Goal: Information Seeking & Learning: Compare options

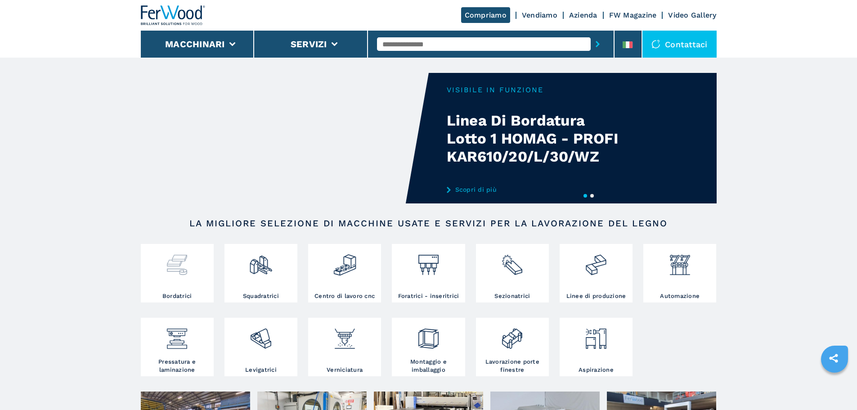
drag, startPoint x: 0, startPoint y: 0, endPoint x: 189, endPoint y: 268, distance: 327.8
click at [189, 268] on div at bounding box center [177, 261] width 68 height 31
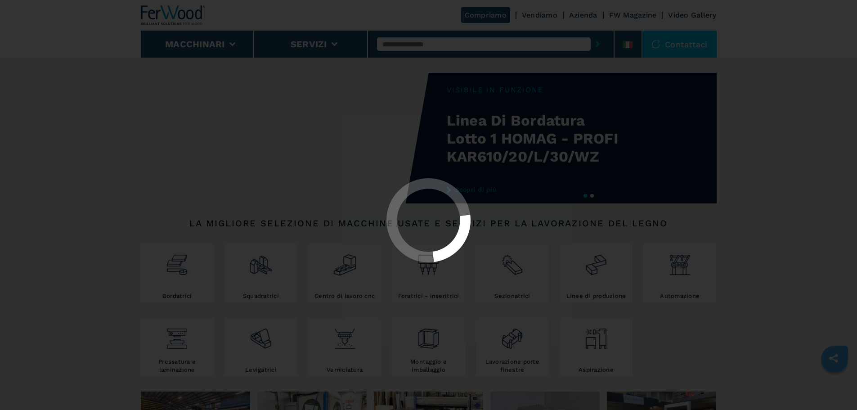
select select "**********"
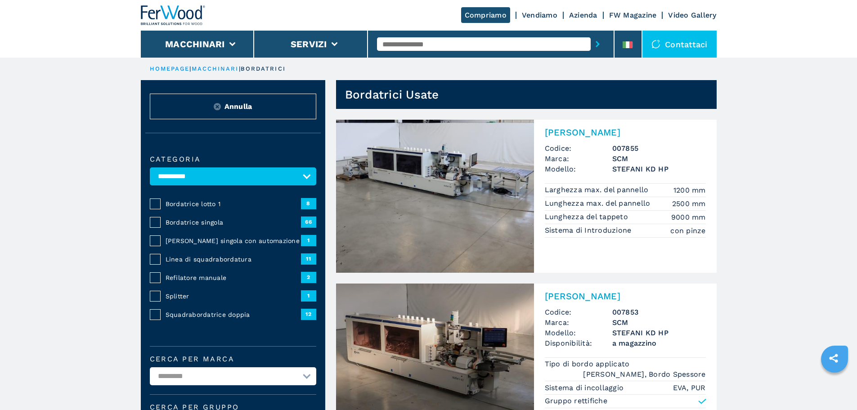
click at [197, 227] on span "Bordatrice singola" at bounding box center [232, 222] width 135 height 9
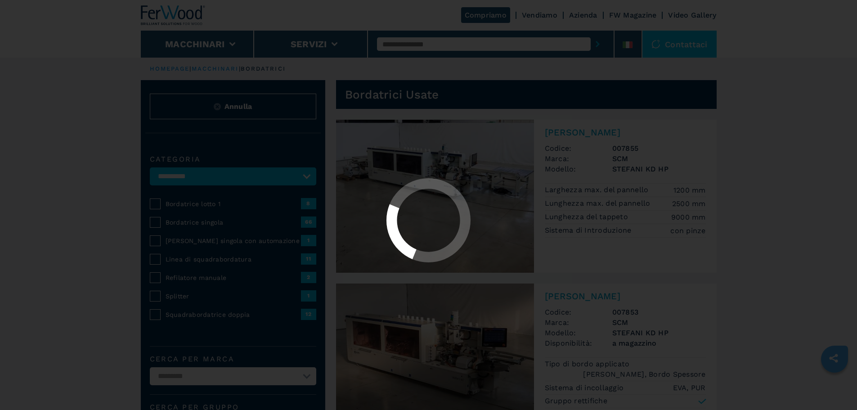
select select "**********"
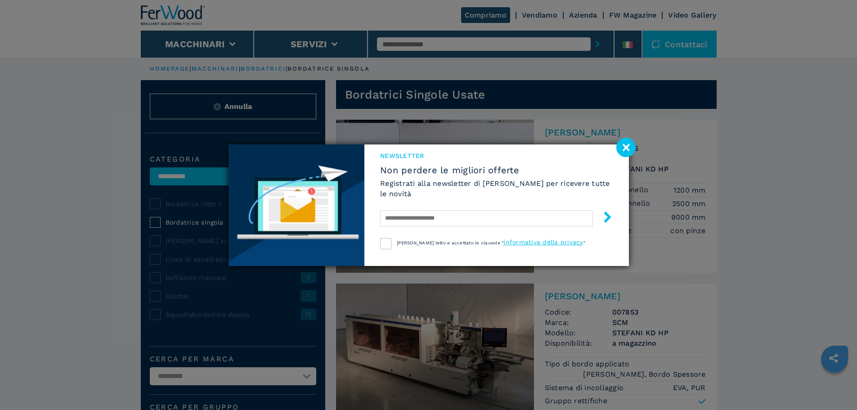
click at [629, 146] on image at bounding box center [625, 147] width 19 height 19
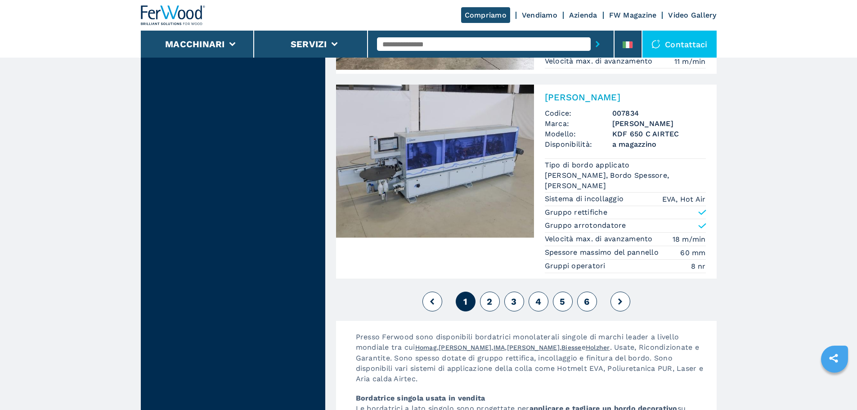
scroll to position [2279, 0]
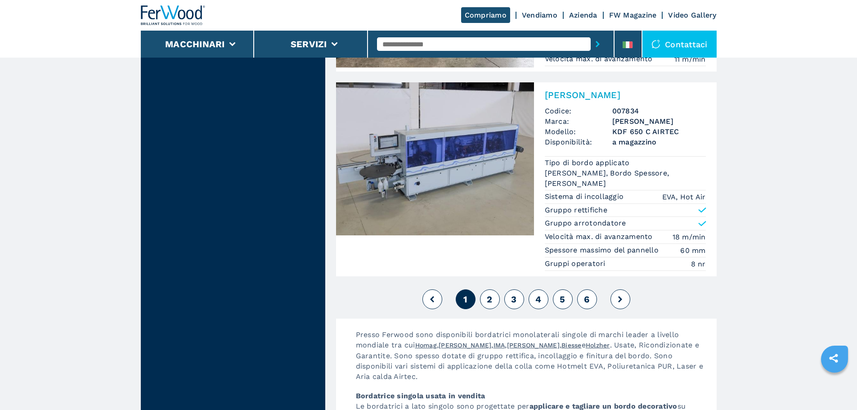
click at [486, 295] on button "2" at bounding box center [490, 299] width 20 height 20
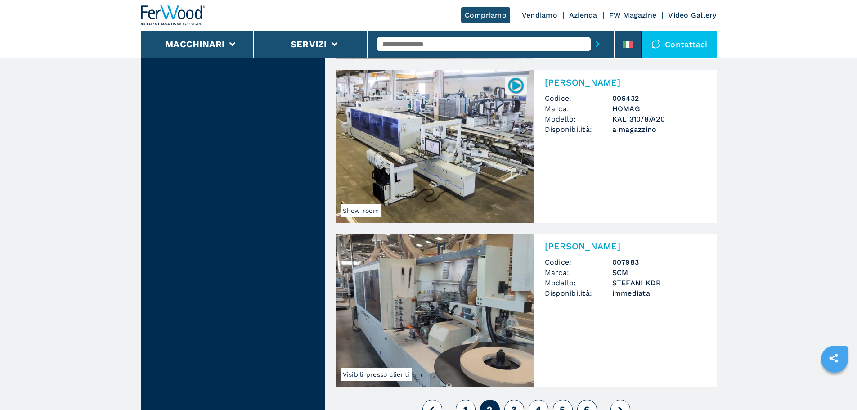
scroll to position [1919, 0]
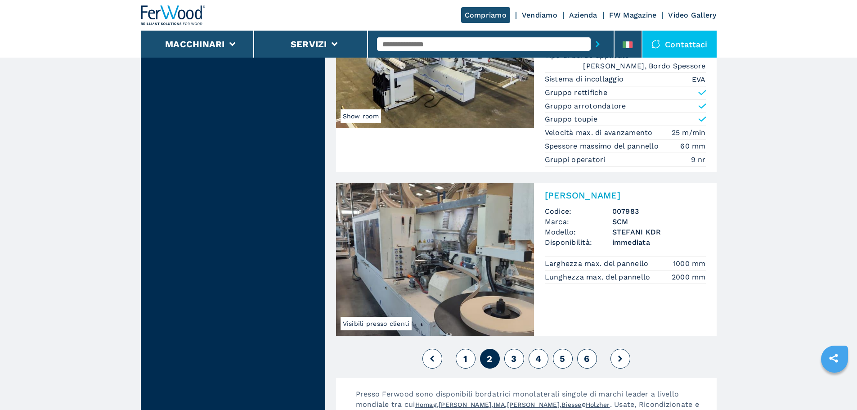
click at [514, 360] on span "3" at bounding box center [513, 358] width 5 height 11
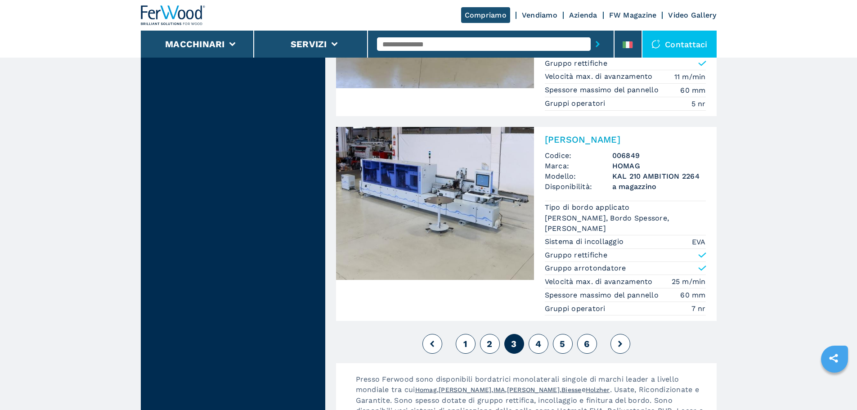
scroll to position [2248, 0]
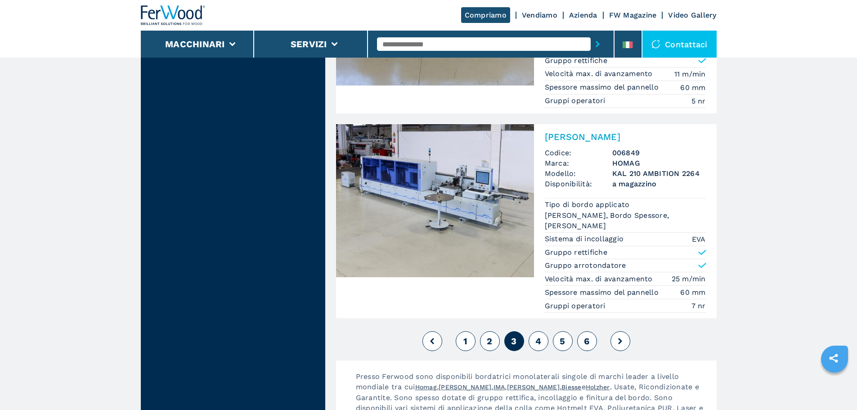
click at [540, 340] on span "4" at bounding box center [538, 340] width 6 height 11
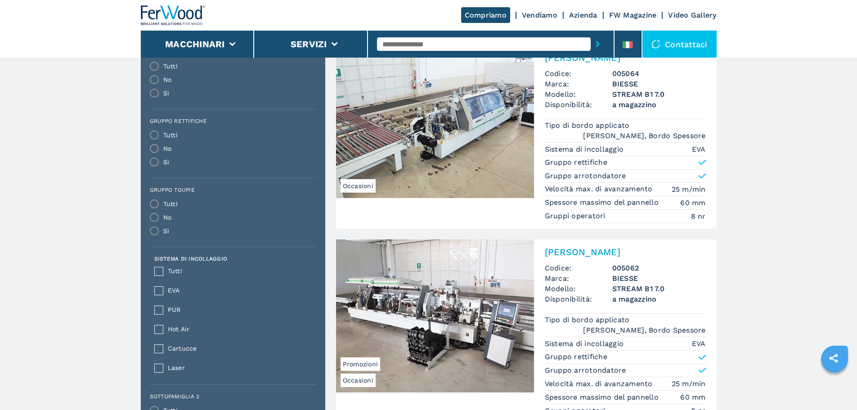
scroll to position [480, 0]
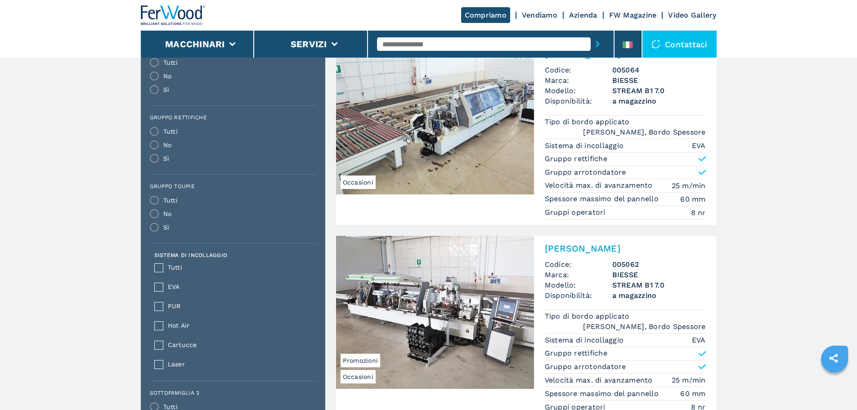
click at [442, 285] on img at bounding box center [435, 312] width 198 height 153
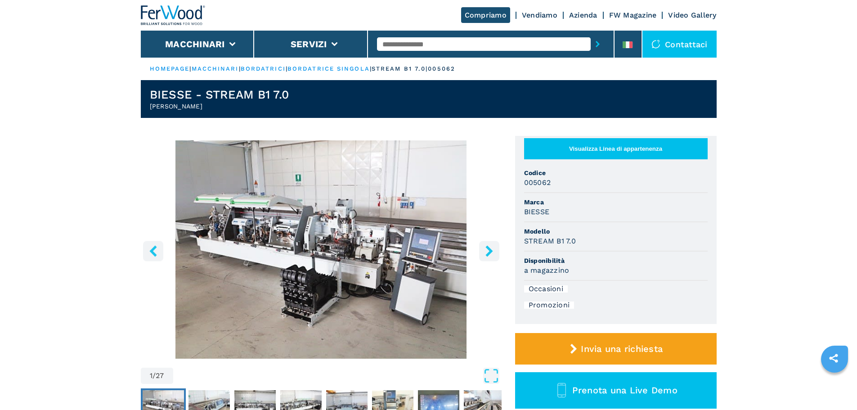
click at [486, 256] on icon "right-button" at bounding box center [488, 250] width 11 height 11
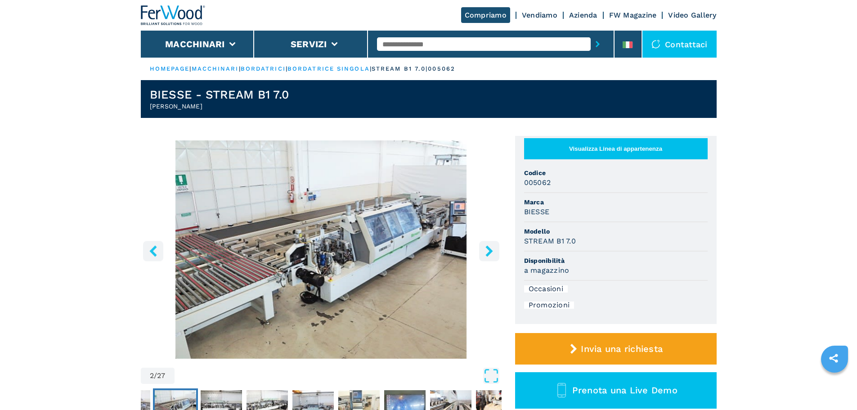
click at [486, 256] on icon "right-button" at bounding box center [488, 250] width 11 height 11
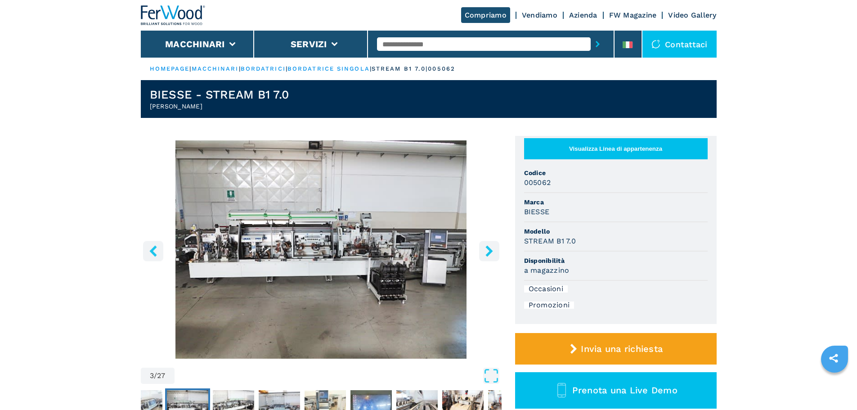
drag, startPoint x: 486, startPoint y: 256, endPoint x: 482, endPoint y: 287, distance: 31.3
click at [482, 287] on img "Go to Slide 3" at bounding box center [321, 249] width 361 height 218
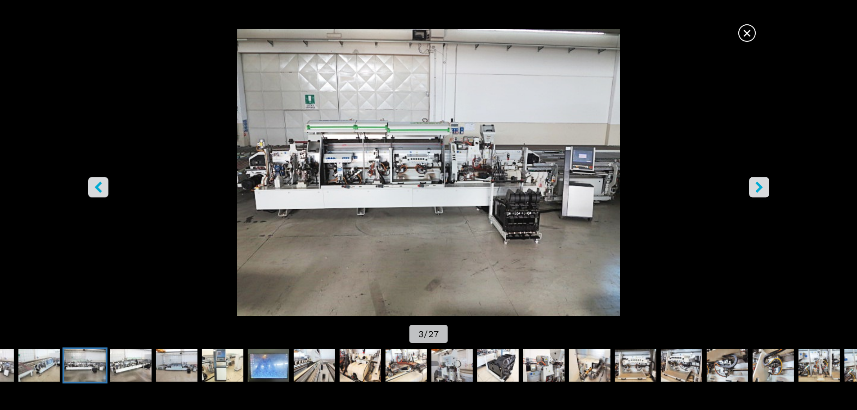
click at [757, 189] on icon "right-button" at bounding box center [758, 186] width 7 height 11
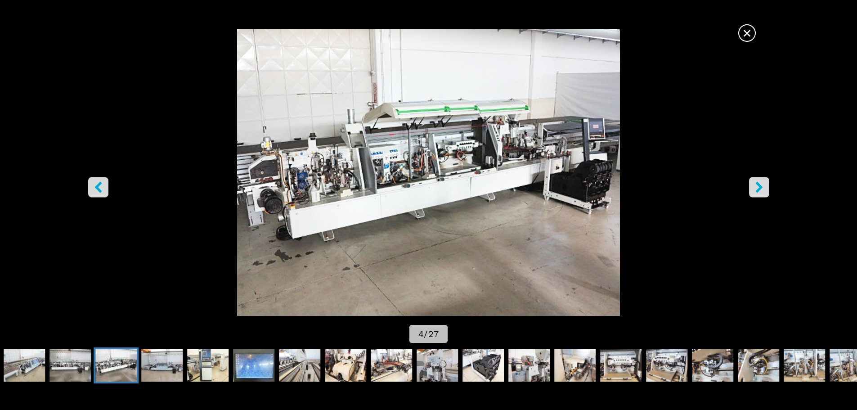
click at [757, 189] on icon "right-button" at bounding box center [758, 186] width 7 height 11
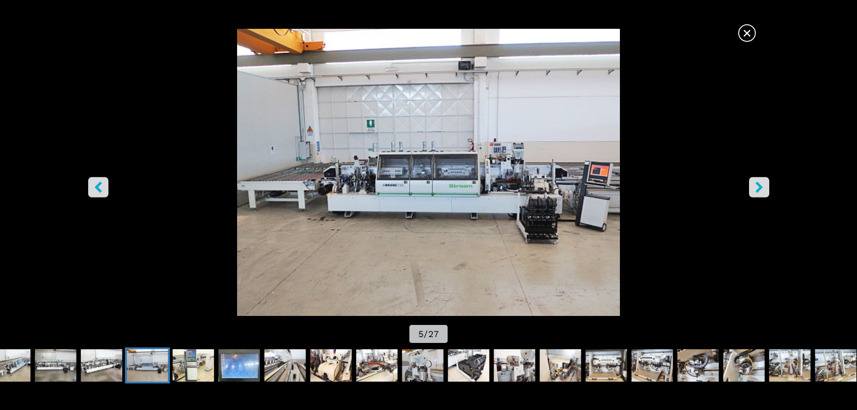
click at [757, 189] on icon "right-button" at bounding box center [758, 186] width 7 height 11
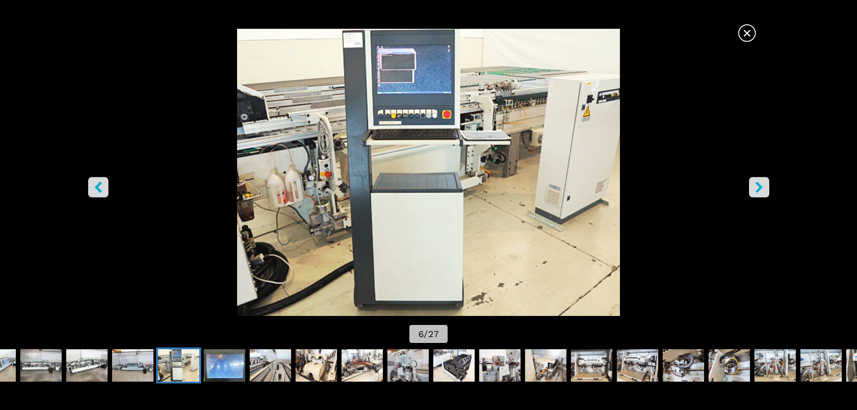
click at [757, 189] on icon "right-button" at bounding box center [758, 186] width 7 height 11
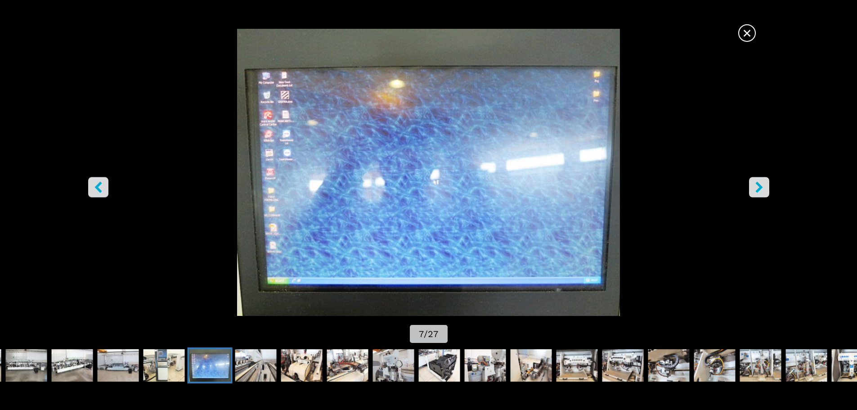
click at [754, 189] on icon "right-button" at bounding box center [758, 186] width 11 height 11
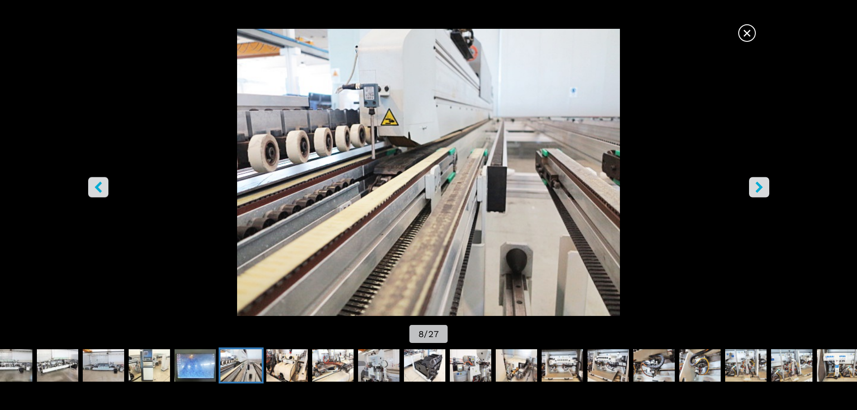
click at [754, 189] on icon "right-button" at bounding box center [758, 186] width 11 height 11
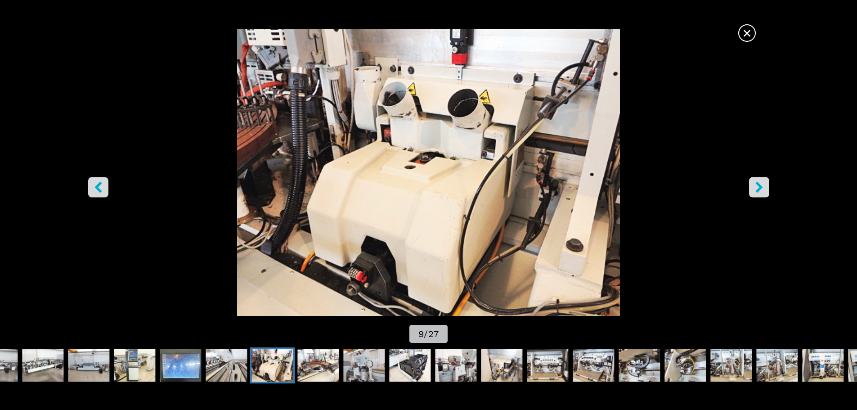
click at [754, 189] on icon "right-button" at bounding box center [758, 186] width 11 height 11
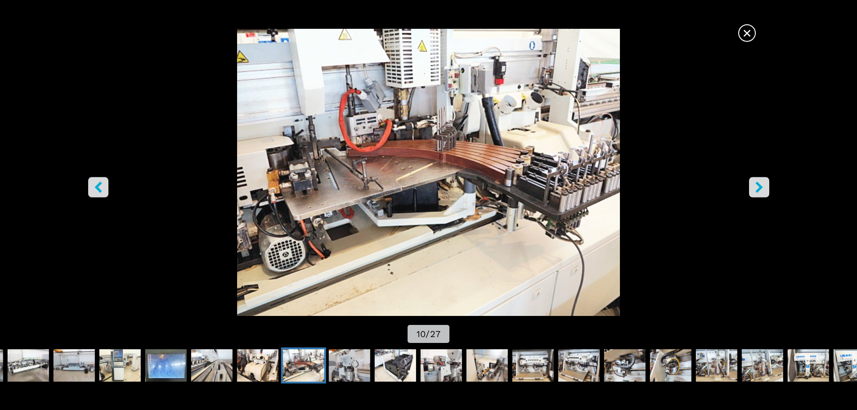
click at [754, 189] on icon "right-button" at bounding box center [758, 186] width 11 height 11
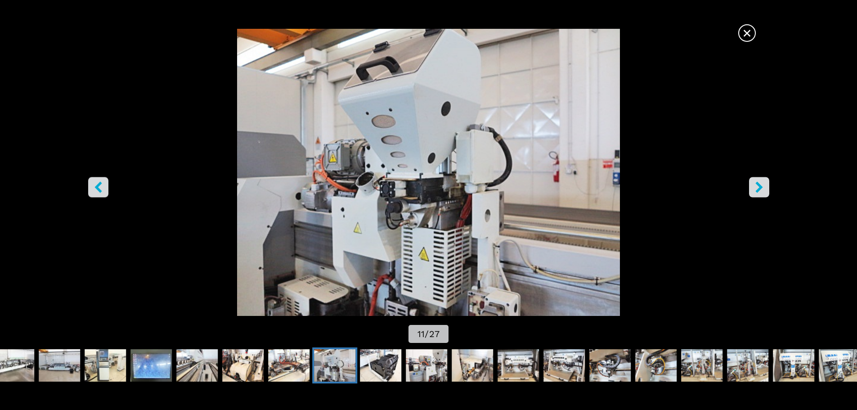
click at [754, 189] on icon "right-button" at bounding box center [758, 186] width 11 height 11
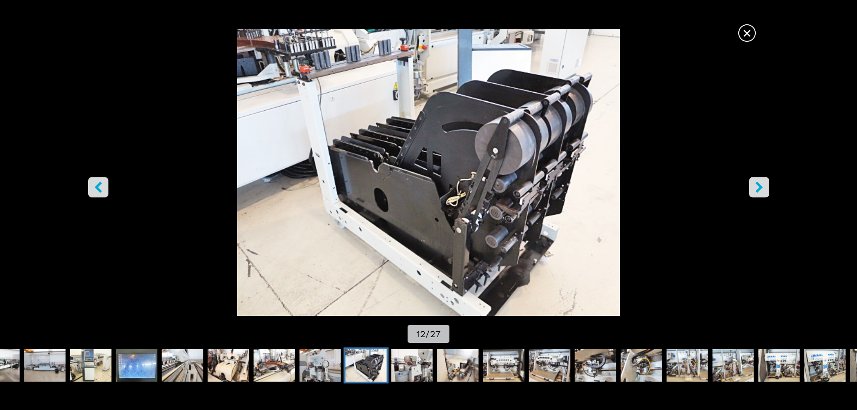
click at [754, 189] on icon "right-button" at bounding box center [758, 186] width 11 height 11
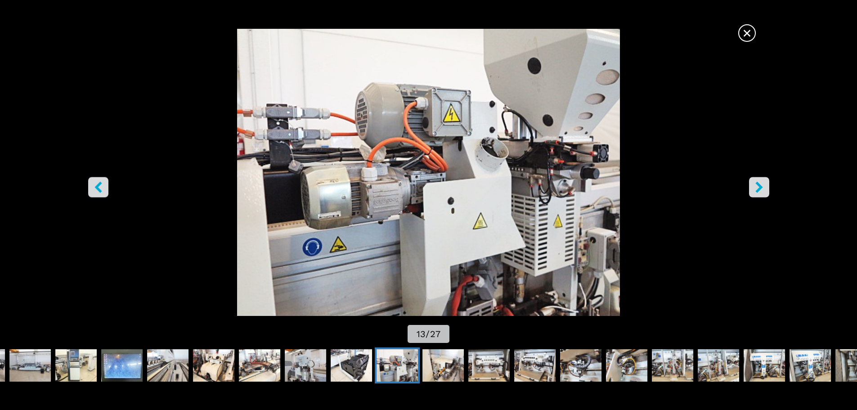
click at [754, 189] on icon "right-button" at bounding box center [758, 186] width 11 height 11
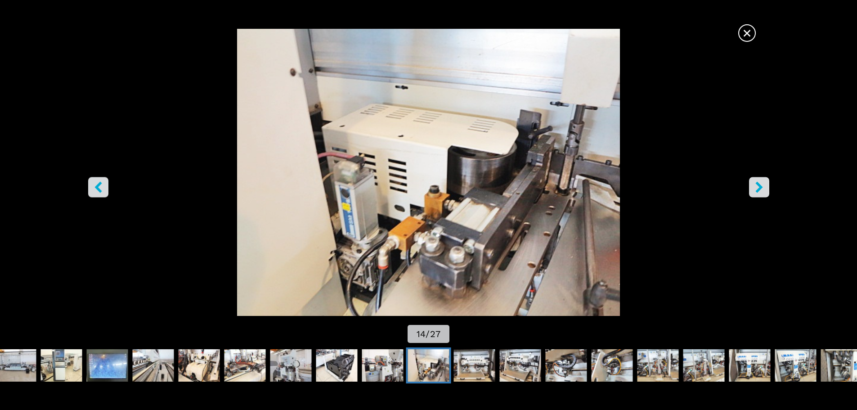
click at [754, 189] on icon "right-button" at bounding box center [758, 186] width 11 height 11
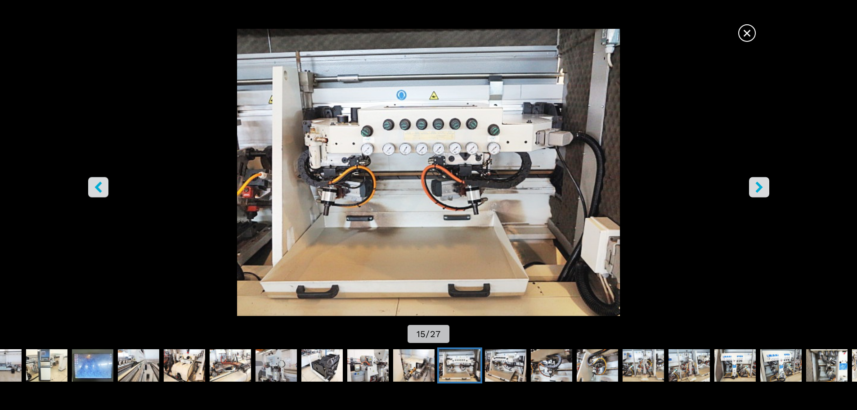
click at [754, 189] on icon "right-button" at bounding box center [758, 186] width 11 height 11
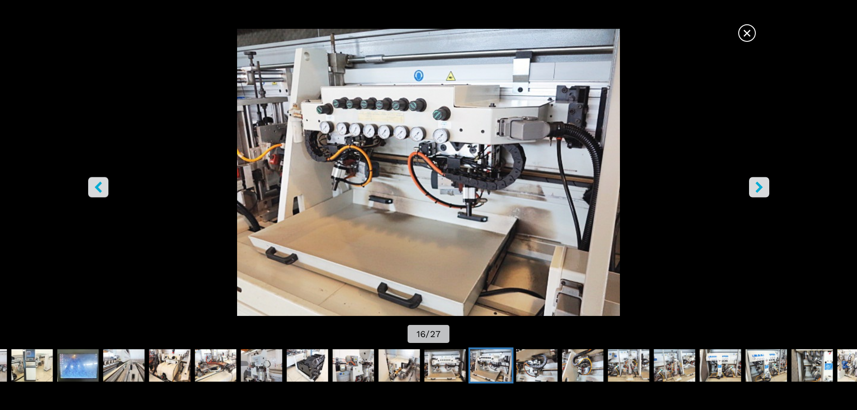
click at [754, 189] on icon "right-button" at bounding box center [758, 186] width 11 height 11
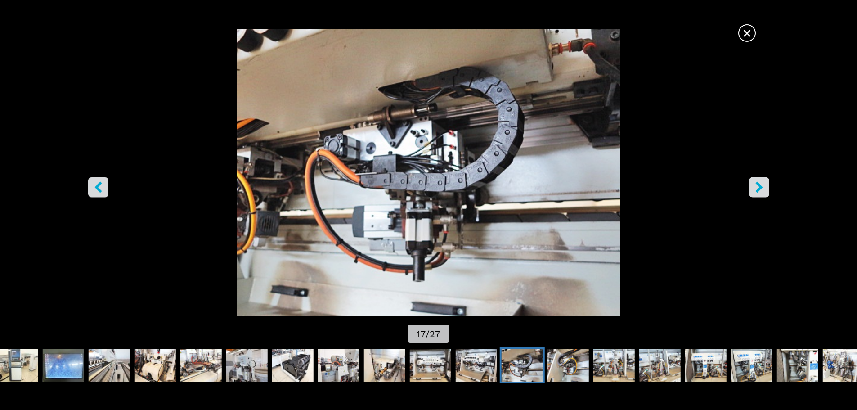
click at [754, 189] on icon "right-button" at bounding box center [758, 186] width 11 height 11
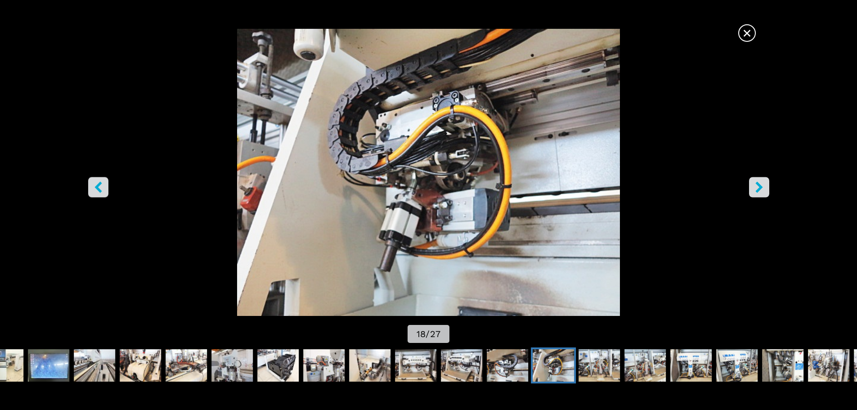
click at [754, 189] on icon "right-button" at bounding box center [758, 186] width 11 height 11
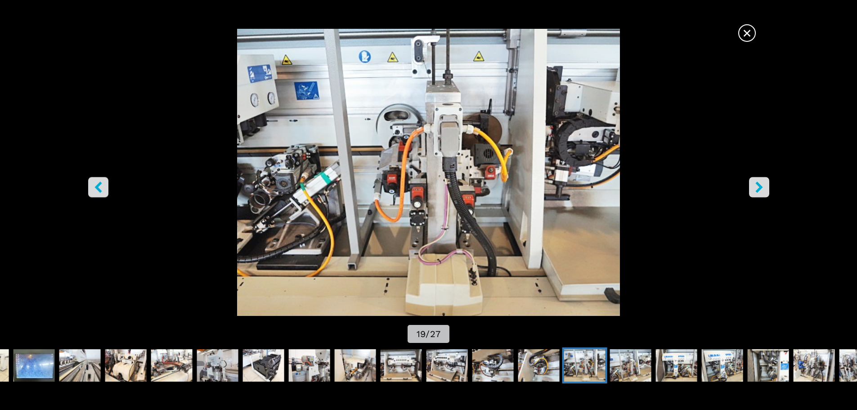
click at [754, 189] on icon "right-button" at bounding box center [758, 186] width 11 height 11
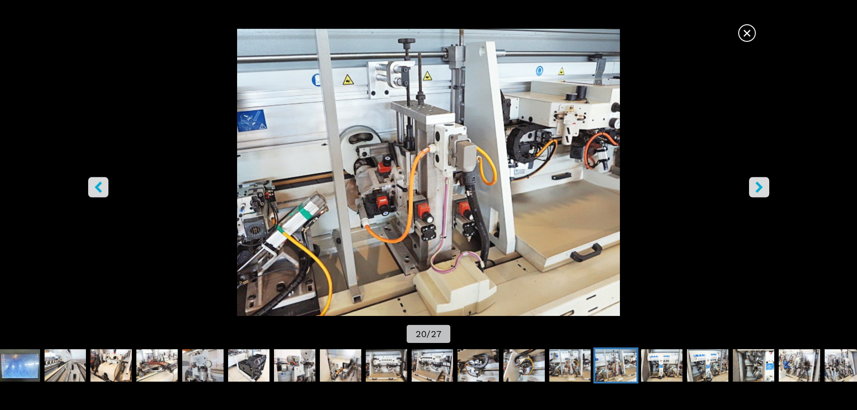
click at [754, 189] on icon "right-button" at bounding box center [758, 186] width 11 height 11
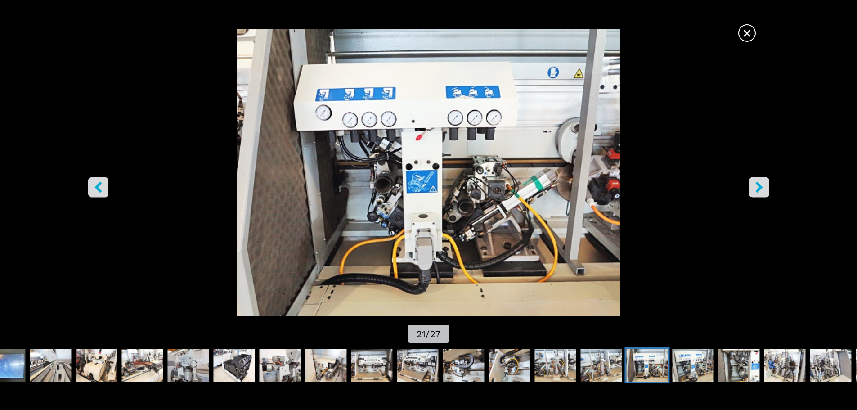
click at [754, 189] on icon "right-button" at bounding box center [758, 186] width 11 height 11
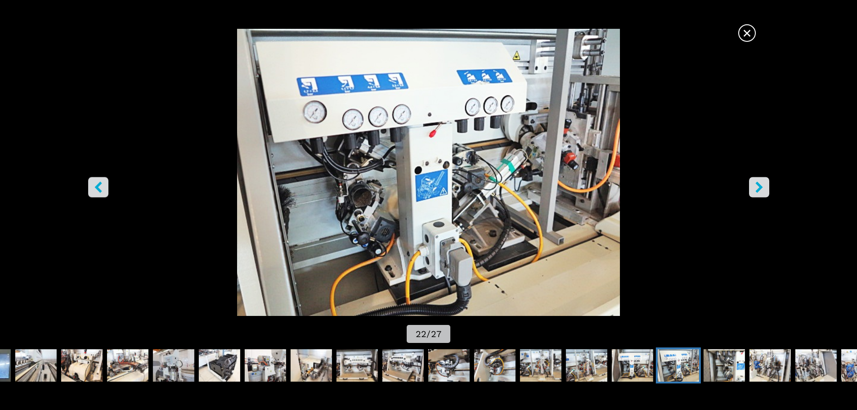
click at [754, 189] on icon "right-button" at bounding box center [758, 186] width 11 height 11
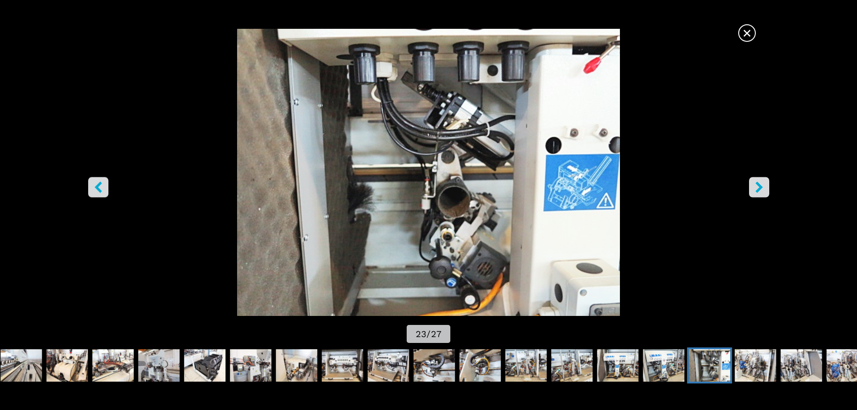
click at [754, 189] on icon "right-button" at bounding box center [758, 186] width 11 height 11
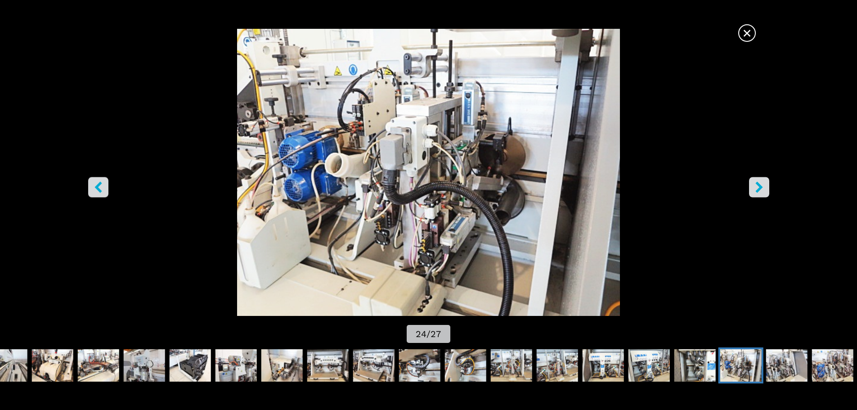
click at [754, 189] on icon "right-button" at bounding box center [758, 186] width 11 height 11
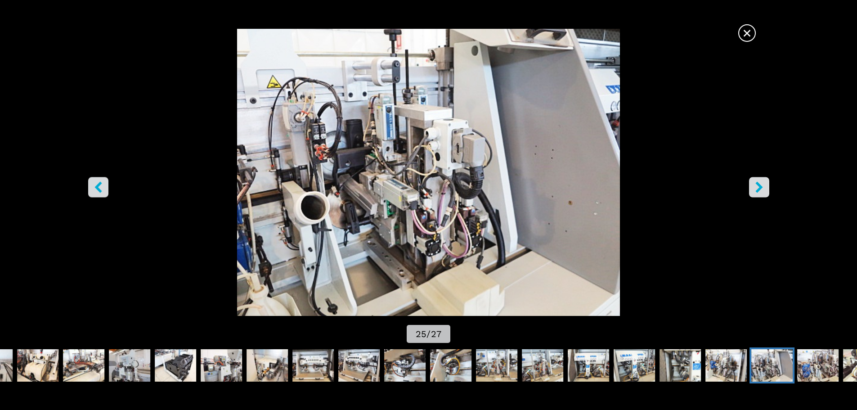
click at [754, 189] on icon "right-button" at bounding box center [758, 186] width 11 height 11
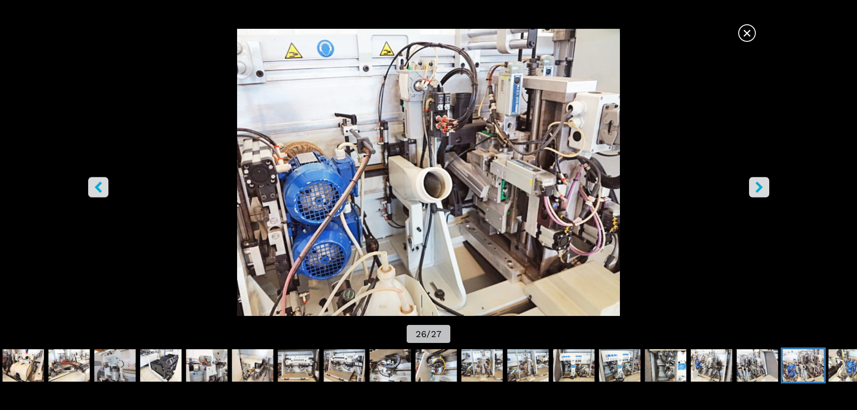
click at [754, 189] on icon "right-button" at bounding box center [758, 186] width 11 height 11
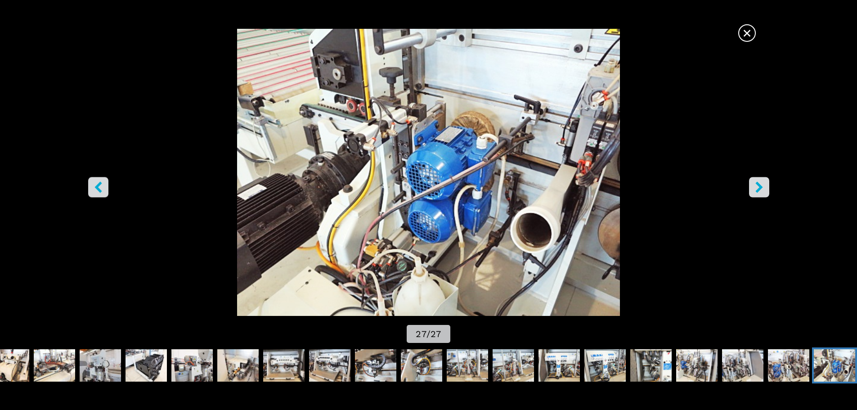
click at [754, 189] on icon "right-button" at bounding box center [758, 186] width 11 height 11
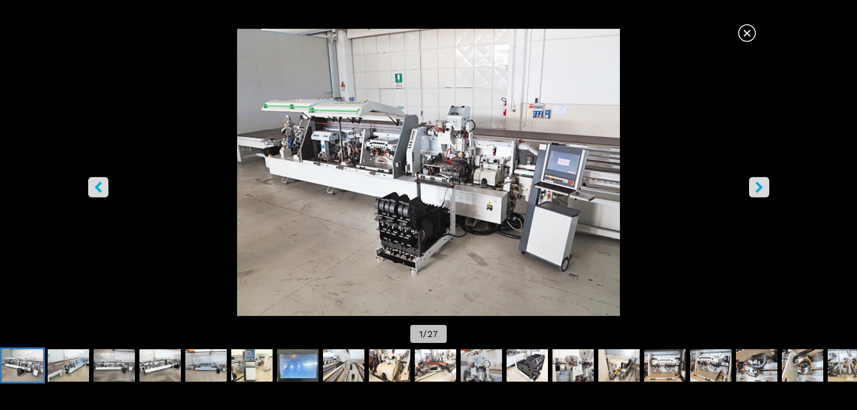
click at [751, 32] on span "×" at bounding box center [747, 31] width 16 height 16
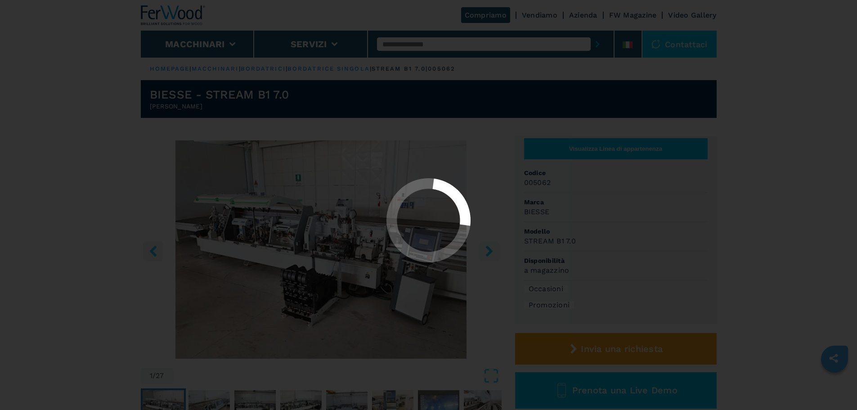
select select "**********"
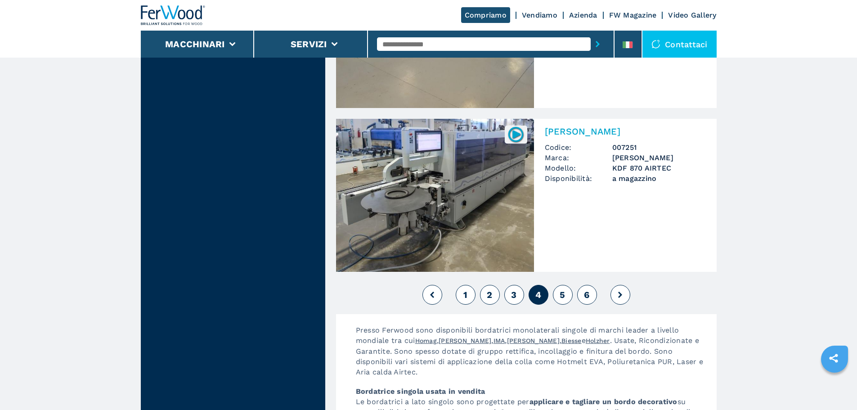
scroll to position [1949, 0]
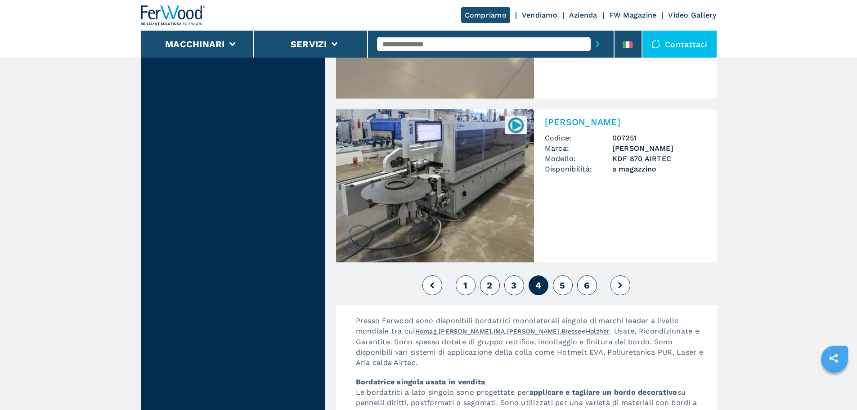
click at [562, 286] on span "5" at bounding box center [561, 285] width 5 height 11
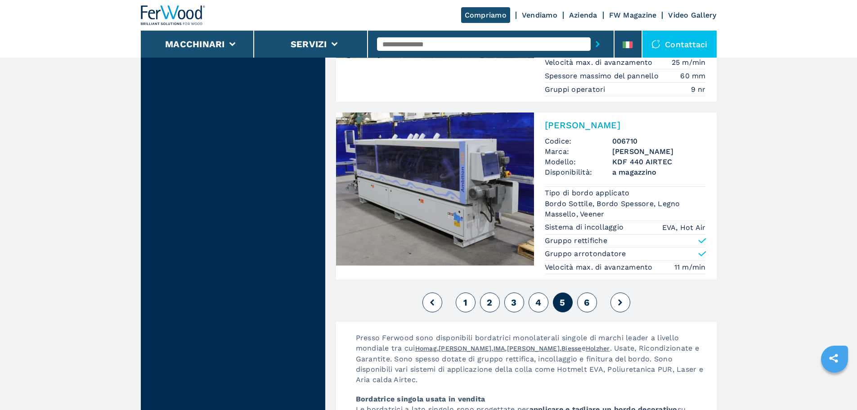
scroll to position [2298, 0]
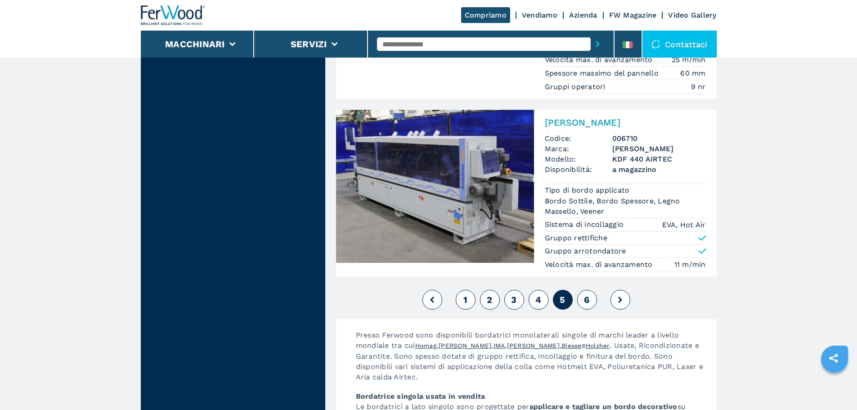
click at [584, 299] on span "6" at bounding box center [586, 299] width 5 height 11
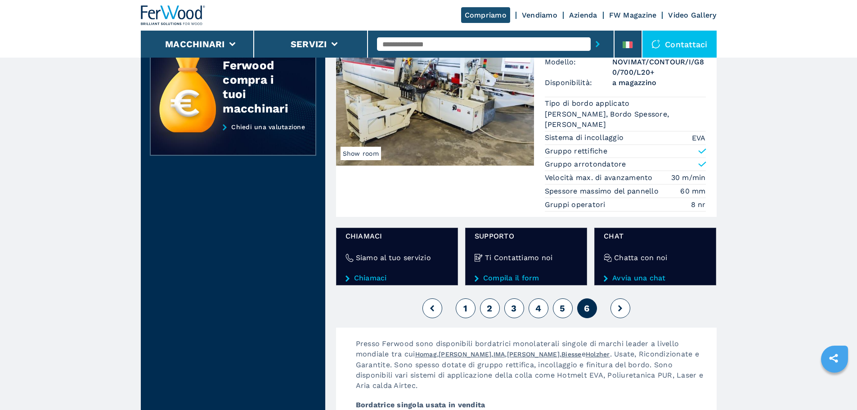
scroll to position [1199, 0]
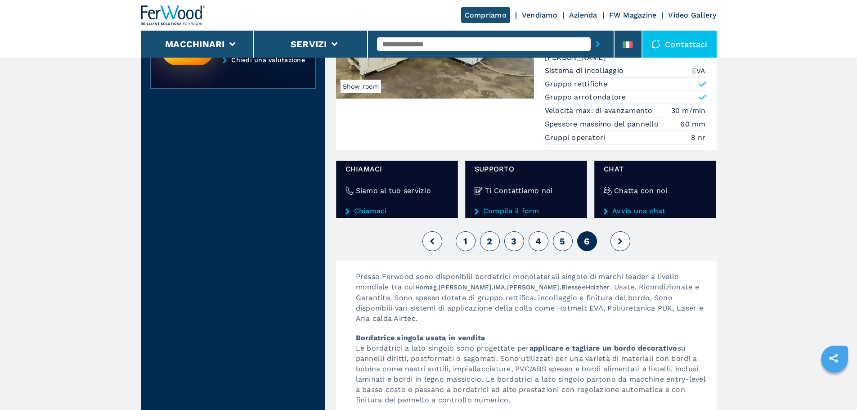
click at [466, 246] on span "1" at bounding box center [465, 241] width 4 height 11
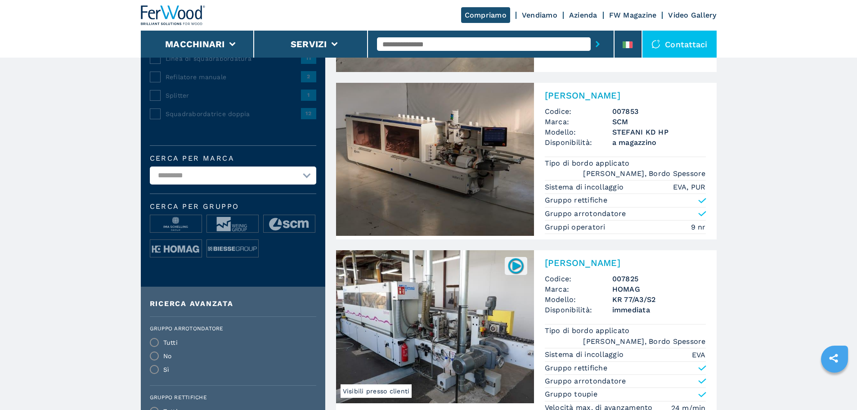
scroll to position [240, 0]
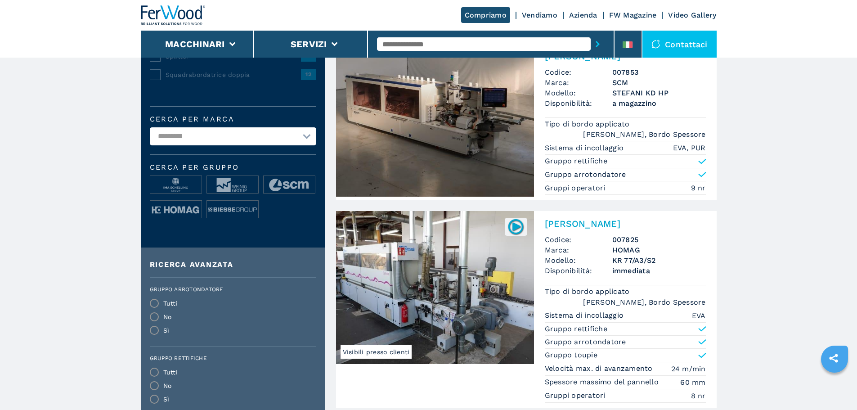
click at [433, 263] on img at bounding box center [435, 287] width 198 height 153
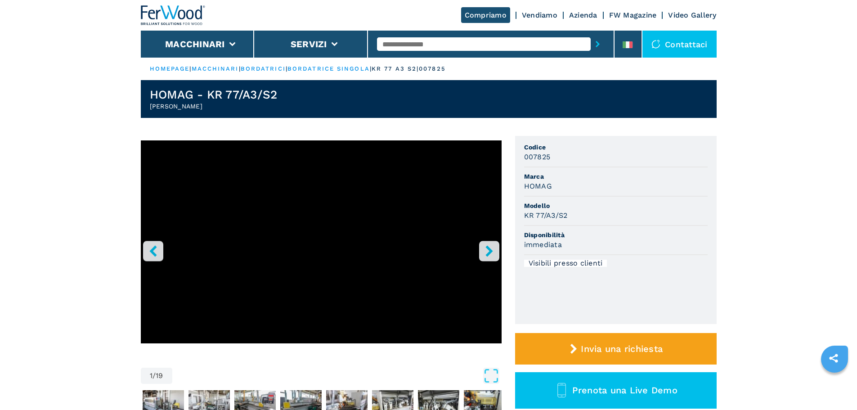
click at [493, 249] on icon "right-button" at bounding box center [488, 250] width 11 height 11
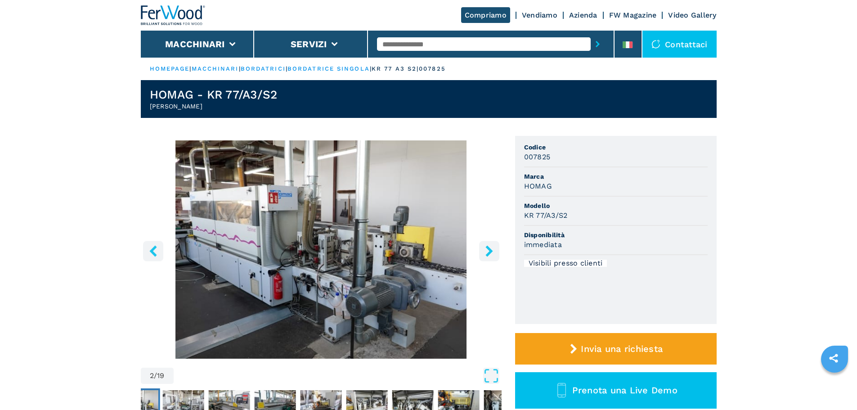
click at [493, 249] on icon "right-button" at bounding box center [488, 250] width 11 height 11
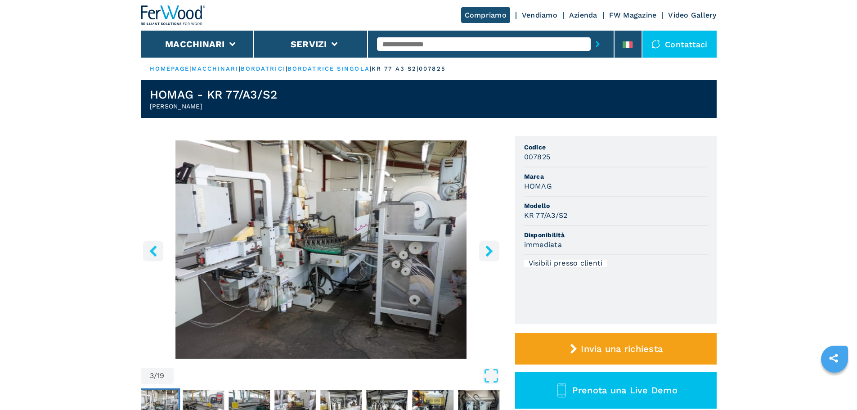
click at [493, 249] on icon "right-button" at bounding box center [488, 250] width 11 height 11
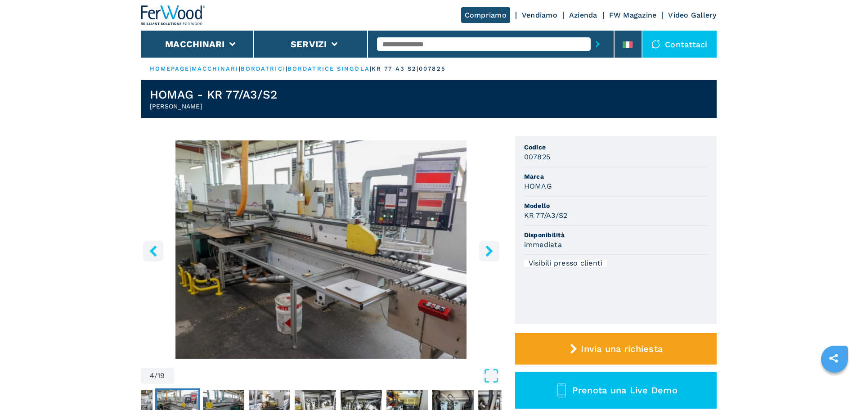
click at [493, 249] on icon "right-button" at bounding box center [488, 250] width 11 height 11
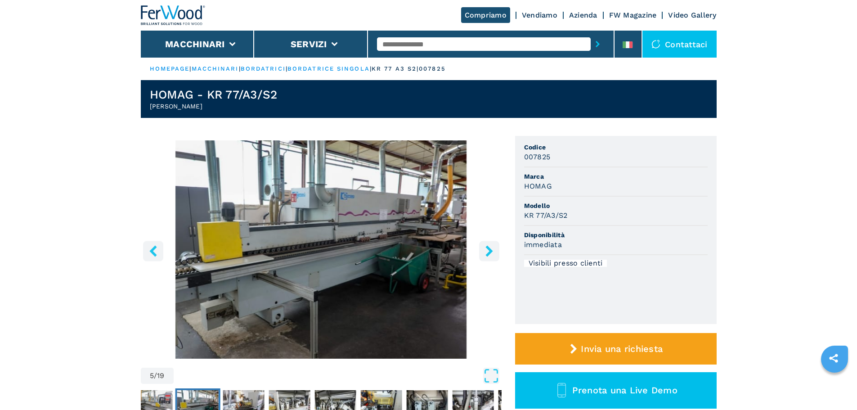
click at [493, 249] on icon "right-button" at bounding box center [488, 250] width 11 height 11
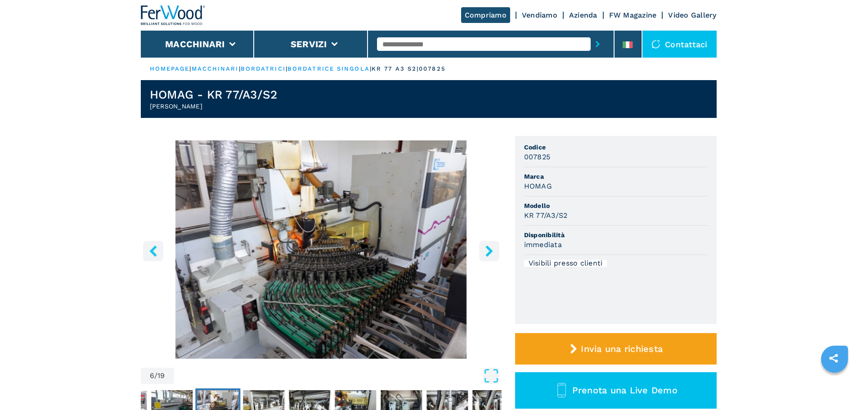
click at [492, 248] on icon "right-button" at bounding box center [488, 250] width 11 height 11
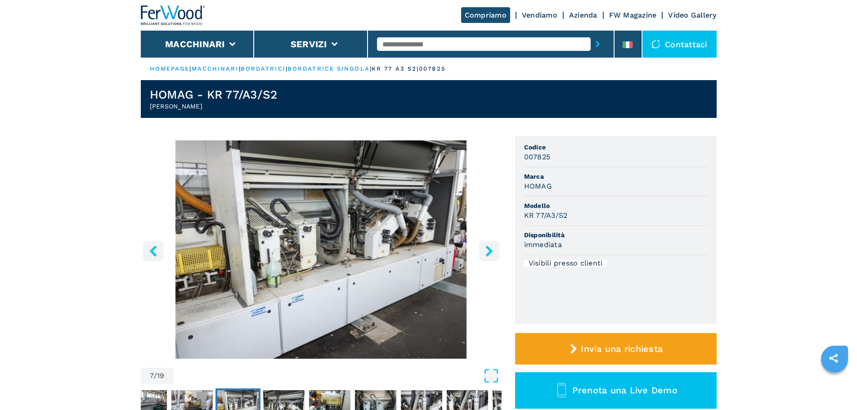
click at [491, 248] on icon "right-button" at bounding box center [488, 250] width 11 height 11
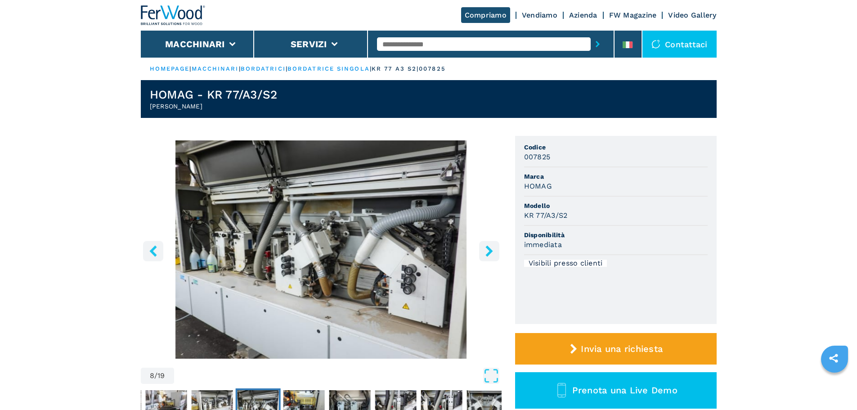
click at [491, 248] on icon "right-button" at bounding box center [488, 250] width 11 height 11
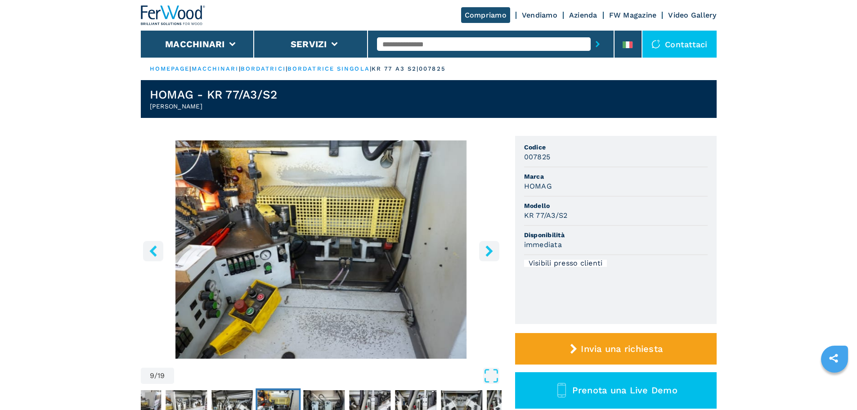
click at [491, 248] on icon "right-button" at bounding box center [488, 250] width 11 height 11
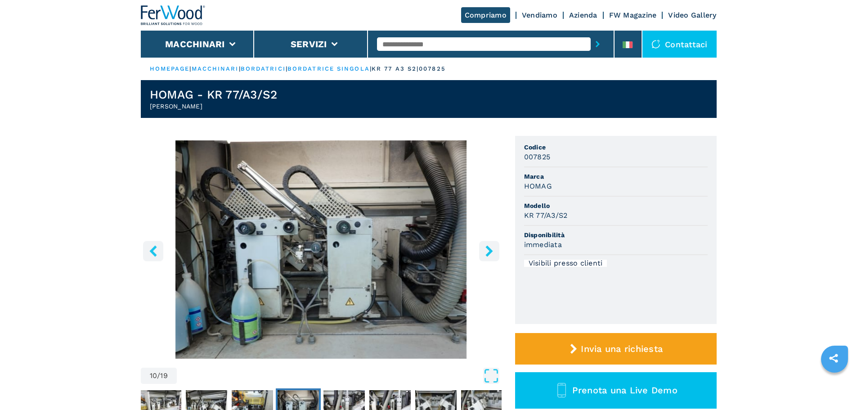
click at [489, 248] on icon "right-button" at bounding box center [488, 250] width 7 height 11
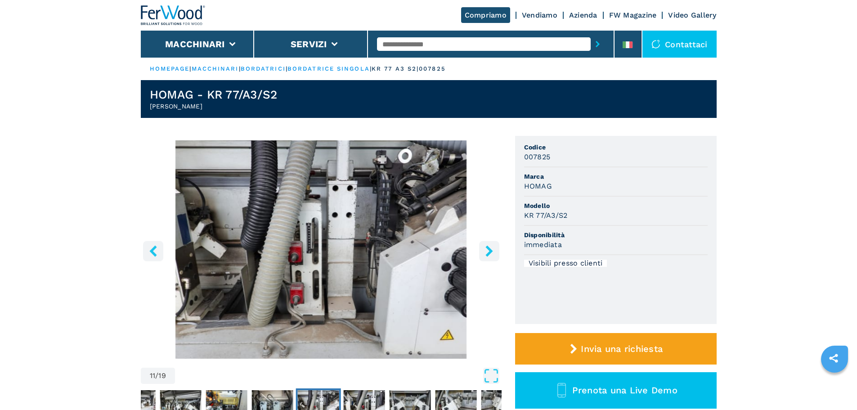
click at [489, 248] on icon "right-button" at bounding box center [488, 250] width 7 height 11
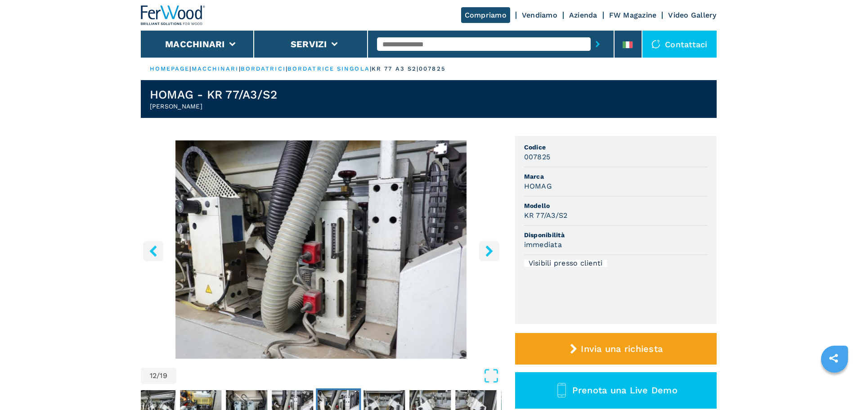
click at [489, 248] on icon "right-button" at bounding box center [488, 250] width 7 height 11
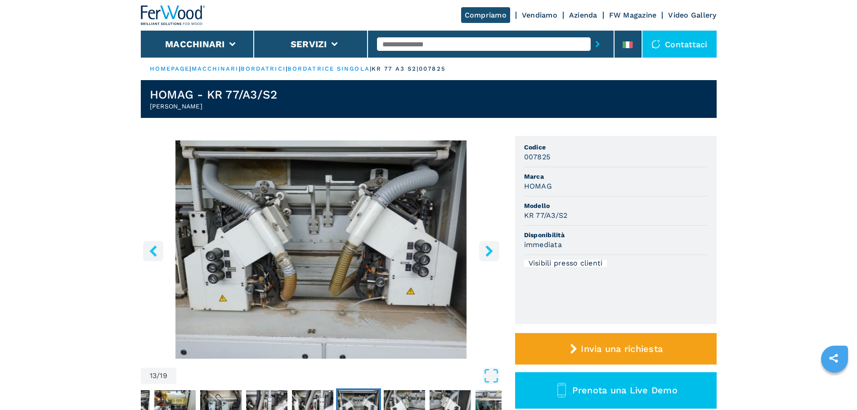
click at [489, 248] on icon "right-button" at bounding box center [488, 250] width 7 height 11
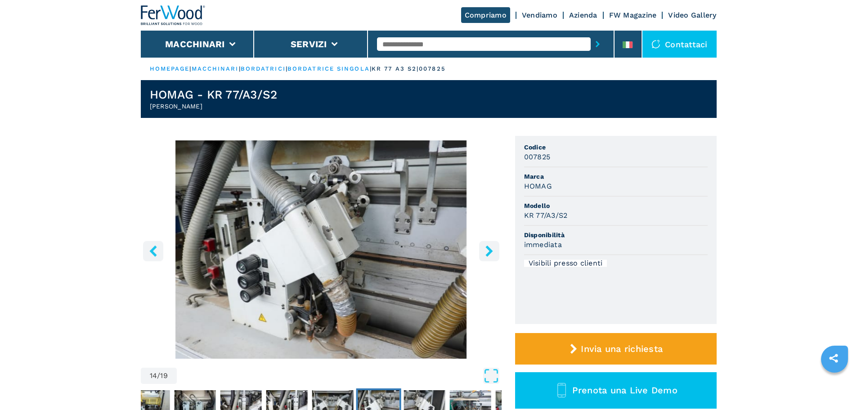
click at [489, 248] on icon "right-button" at bounding box center [488, 250] width 7 height 11
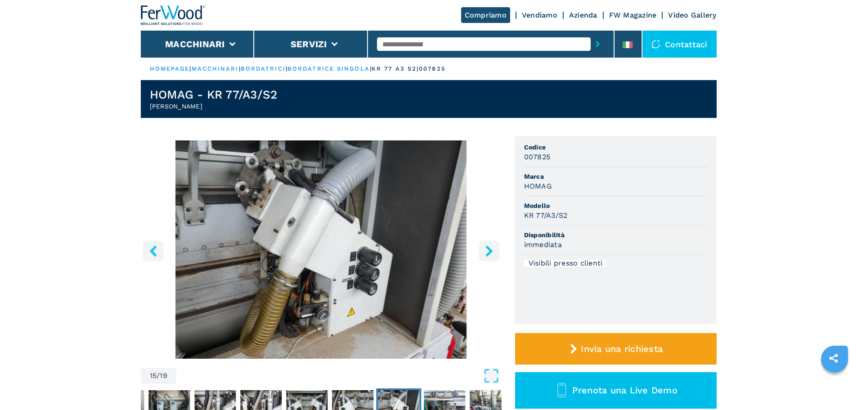
click at [489, 248] on icon "right-button" at bounding box center [488, 250] width 7 height 11
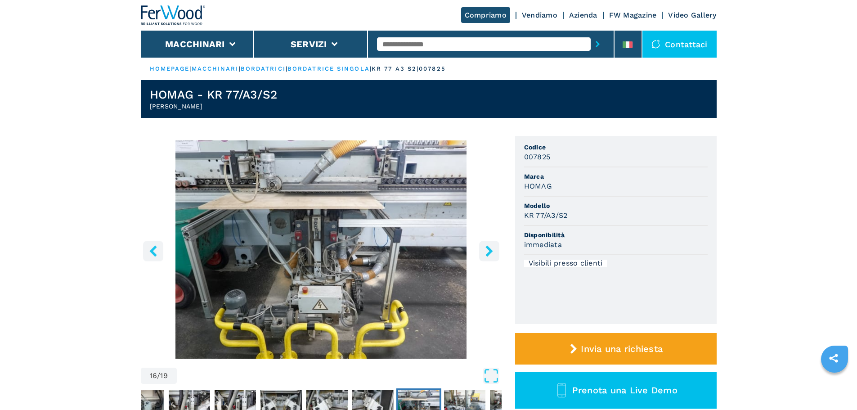
click at [489, 248] on icon "right-button" at bounding box center [488, 250] width 7 height 11
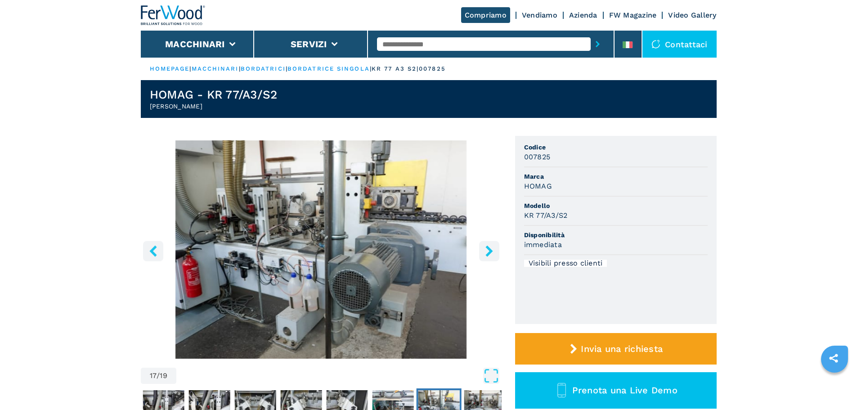
click at [489, 248] on icon "right-button" at bounding box center [488, 250] width 7 height 11
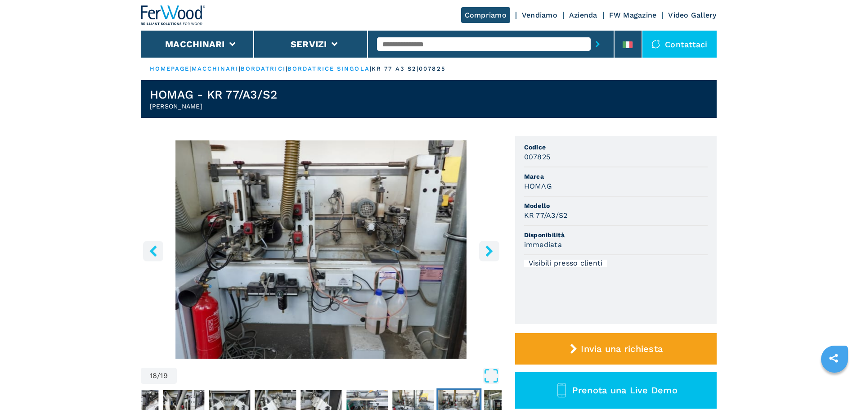
click at [489, 248] on icon "right-button" at bounding box center [488, 250] width 7 height 11
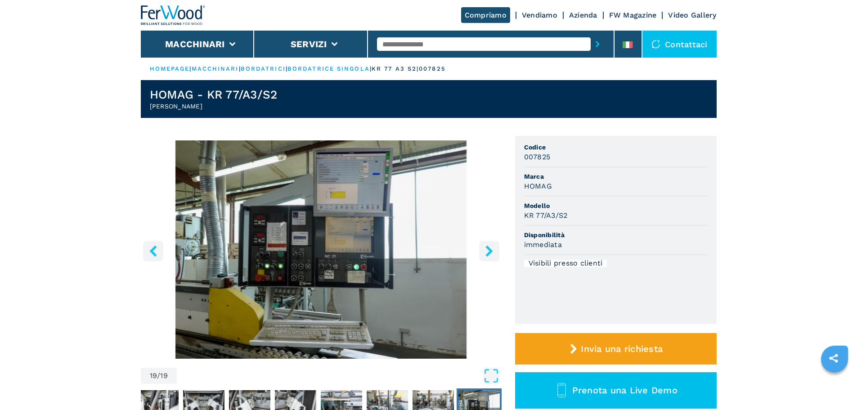
click at [489, 248] on icon "right-button" at bounding box center [488, 250] width 7 height 11
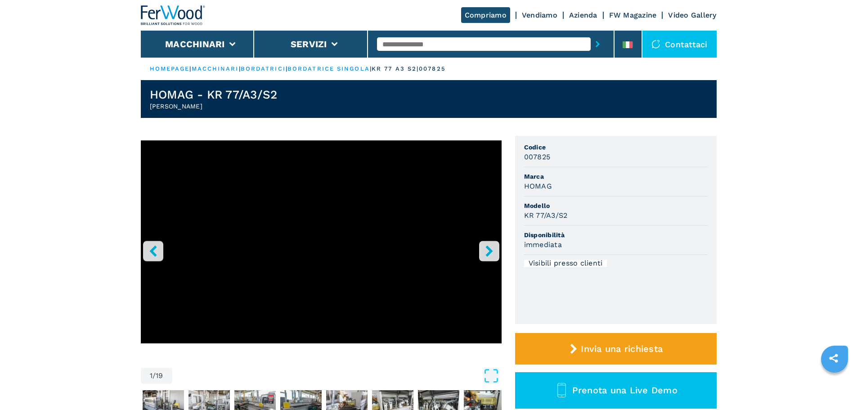
click at [489, 248] on icon "right-button" at bounding box center [488, 250] width 7 height 11
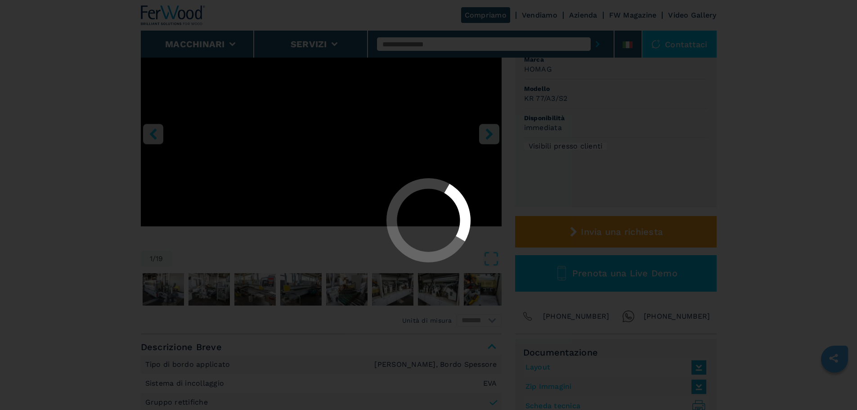
scroll to position [120, 0]
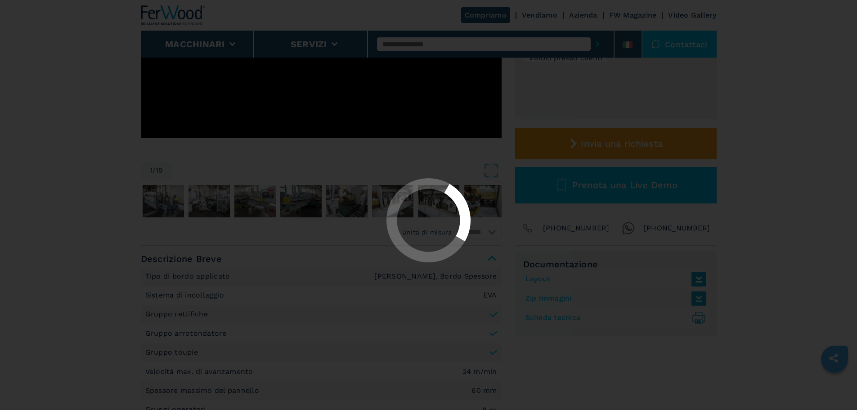
scroll to position [270, 0]
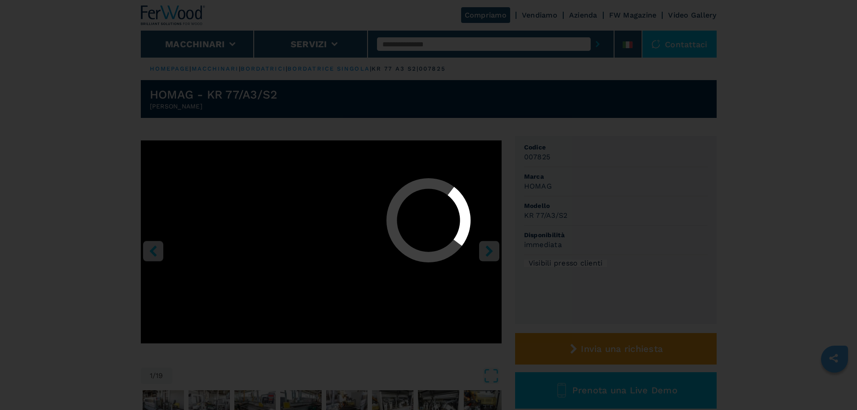
select select "**********"
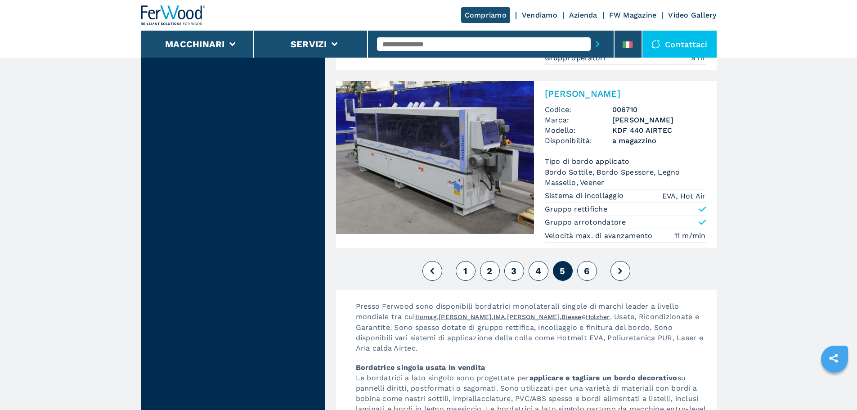
scroll to position [2369, 0]
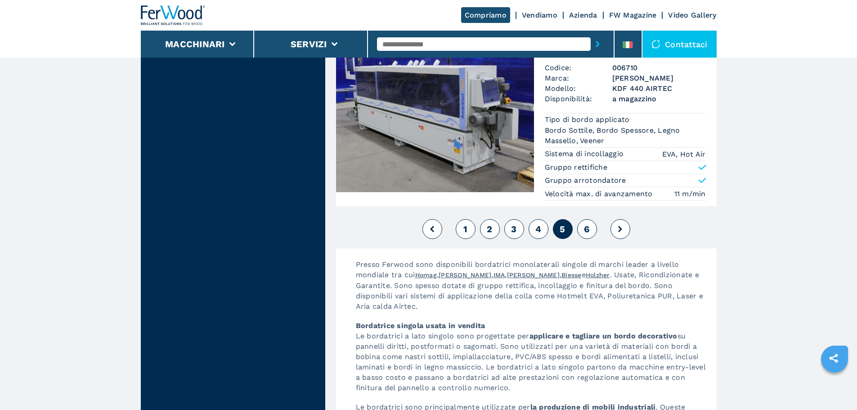
click at [586, 231] on span "6" at bounding box center [586, 228] width 5 height 11
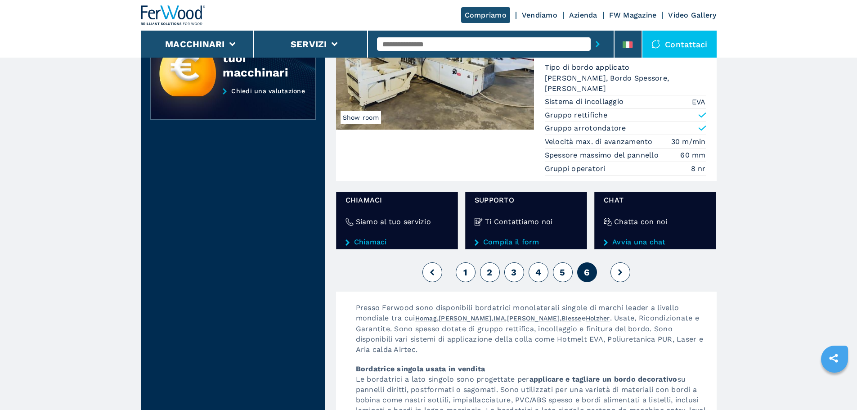
scroll to position [1169, 0]
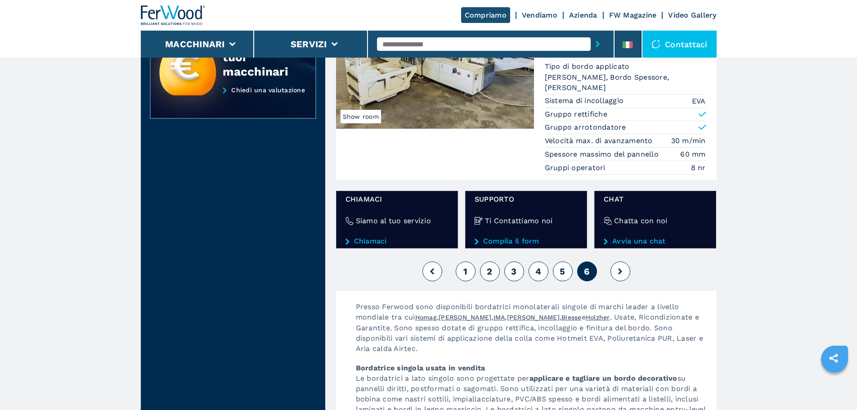
click at [625, 274] on button at bounding box center [620, 271] width 20 height 20
click at [559, 268] on button "5" at bounding box center [563, 271] width 20 height 20
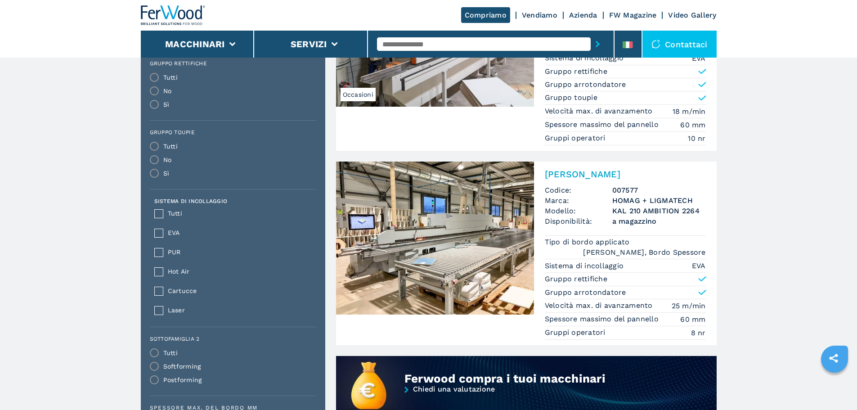
scroll to position [540, 0]
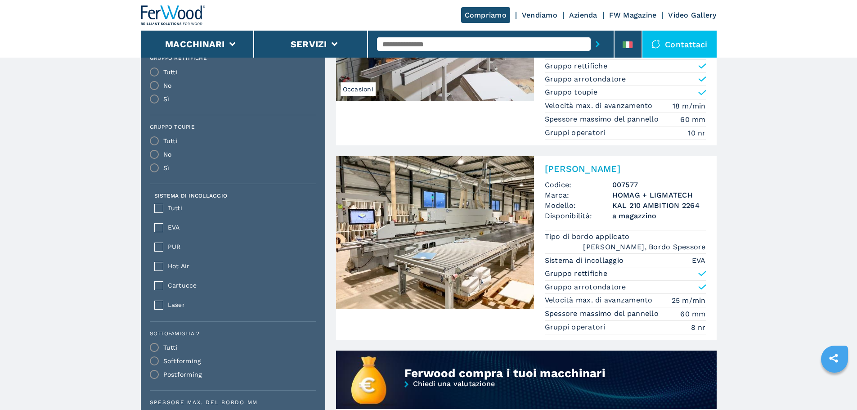
click at [476, 257] on img at bounding box center [435, 232] width 198 height 153
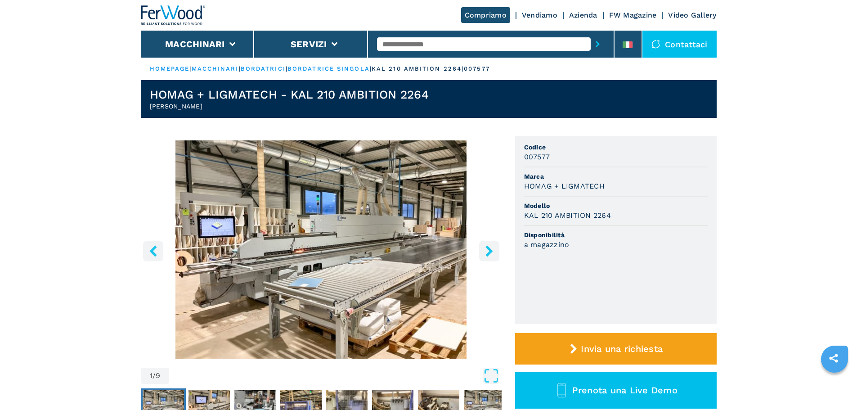
click at [482, 250] on button "right-button" at bounding box center [489, 251] width 20 height 20
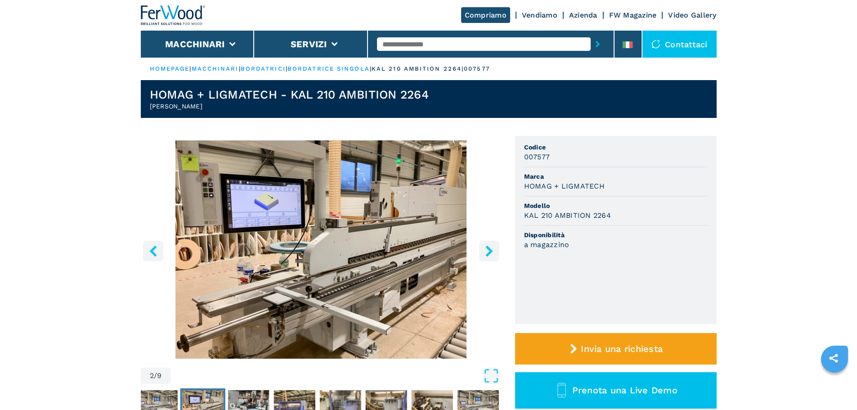
click at [482, 250] on button "right-button" at bounding box center [489, 251] width 20 height 20
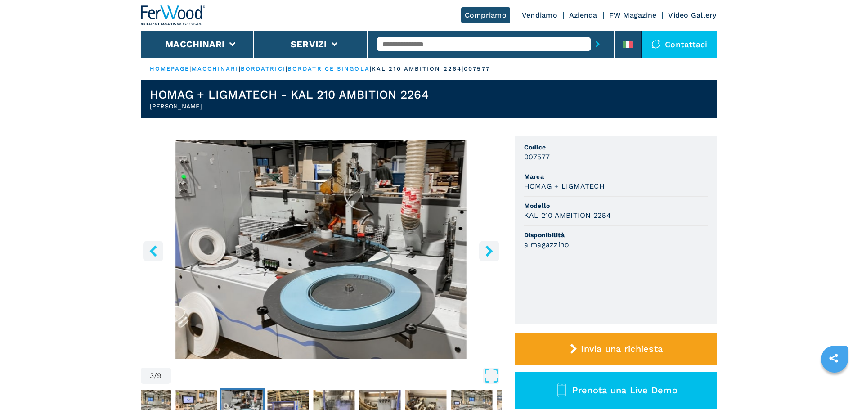
click at [482, 250] on button "right-button" at bounding box center [489, 251] width 20 height 20
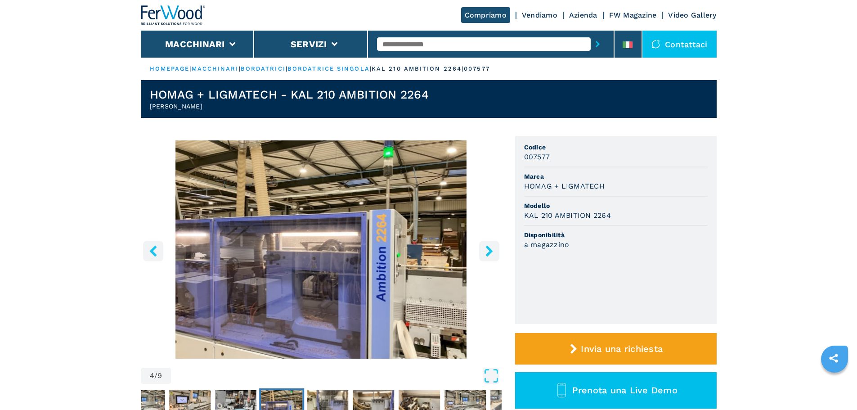
click at [482, 250] on button "right-button" at bounding box center [489, 251] width 20 height 20
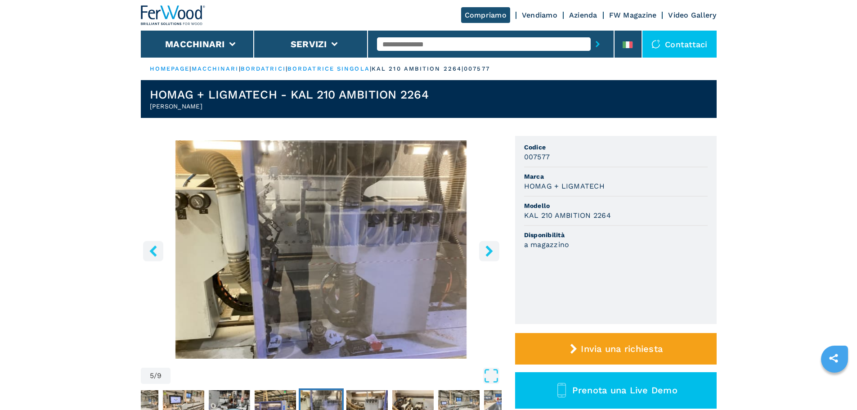
click at [482, 250] on button "right-button" at bounding box center [489, 251] width 20 height 20
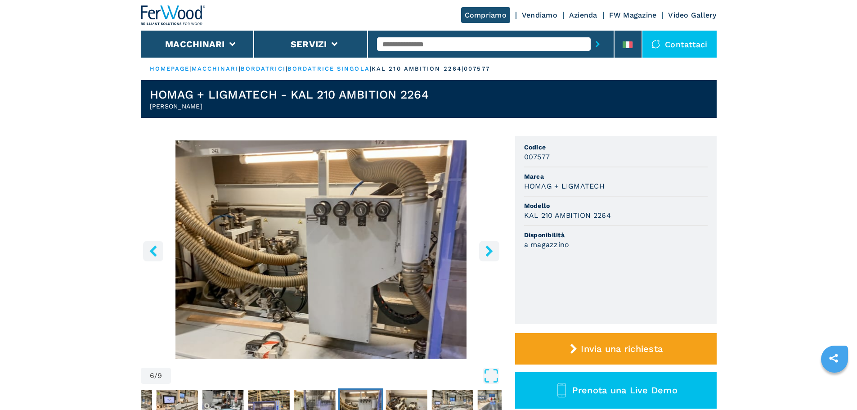
click at [482, 250] on button "right-button" at bounding box center [489, 251] width 20 height 20
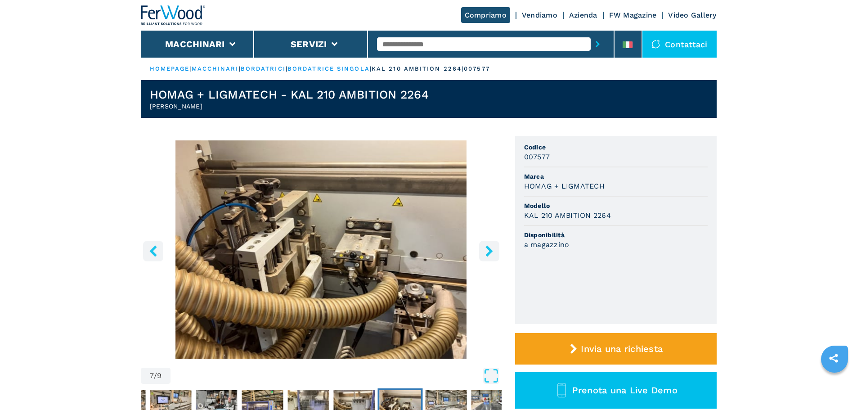
click at [482, 250] on button "right-button" at bounding box center [489, 251] width 20 height 20
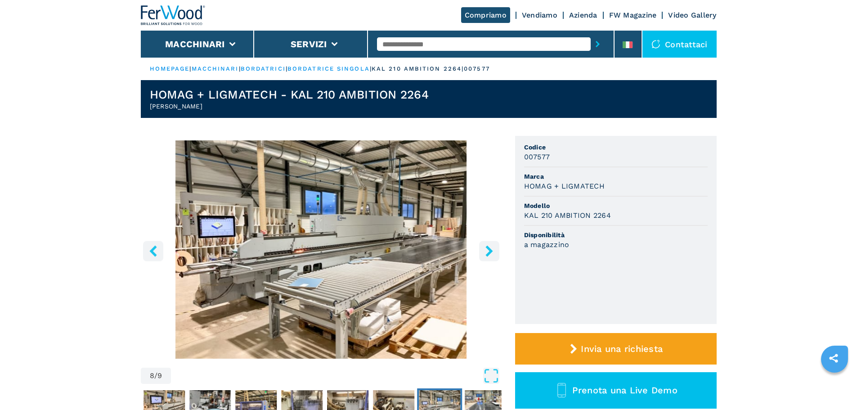
click at [482, 250] on button "right-button" at bounding box center [489, 251] width 20 height 20
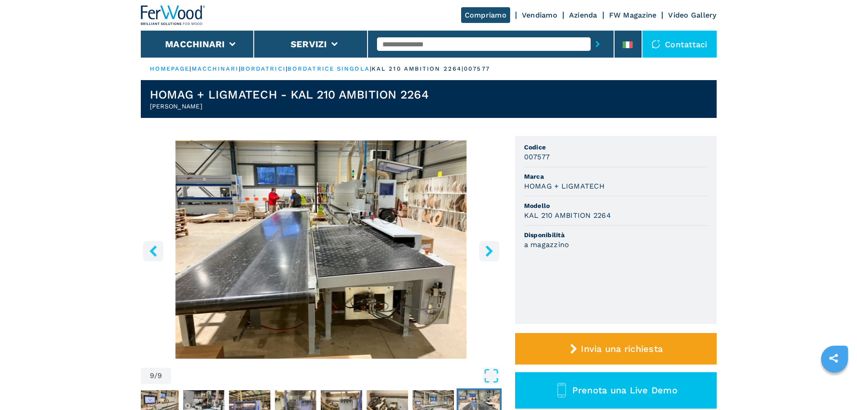
click at [482, 250] on button "right-button" at bounding box center [489, 251] width 20 height 20
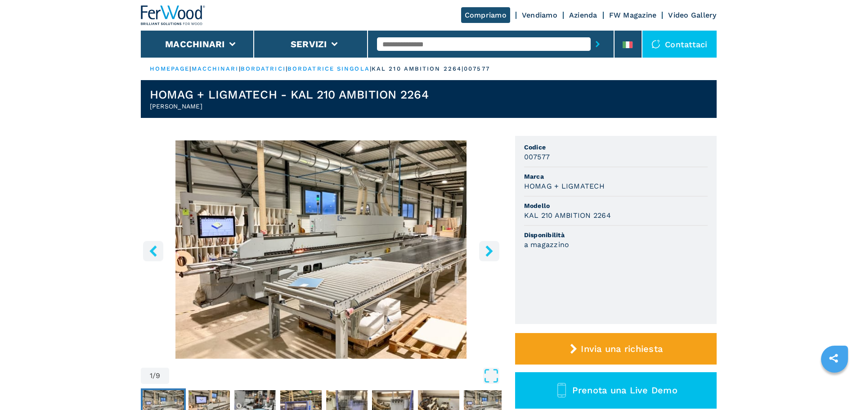
click at [482, 250] on button "right-button" at bounding box center [489, 251] width 20 height 20
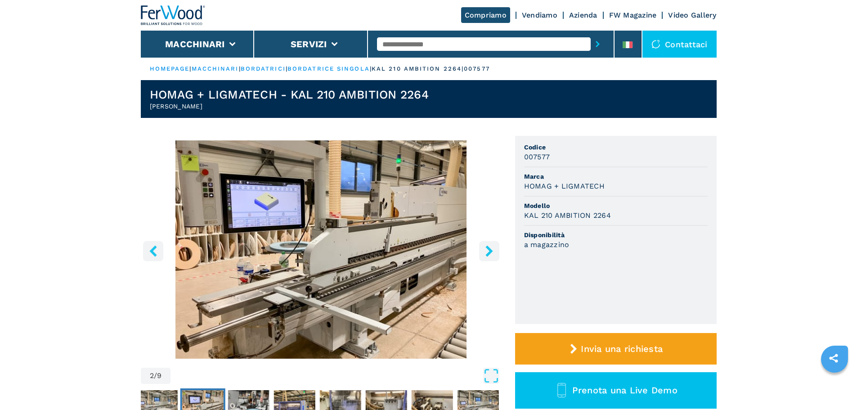
click at [482, 250] on button "right-button" at bounding box center [489, 251] width 20 height 20
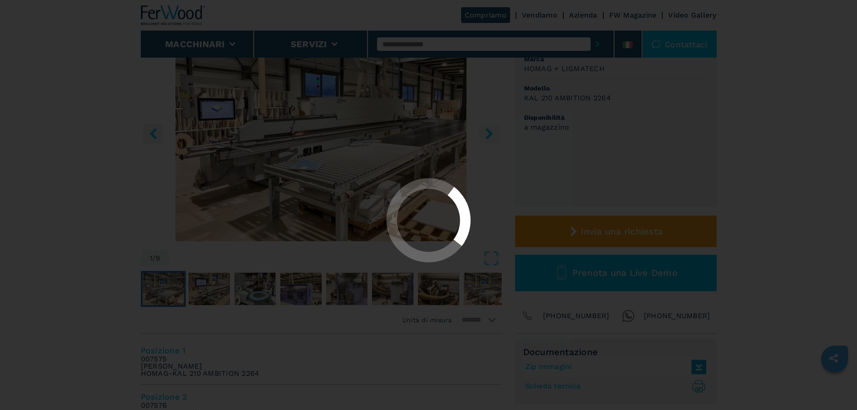
scroll to position [120, 0]
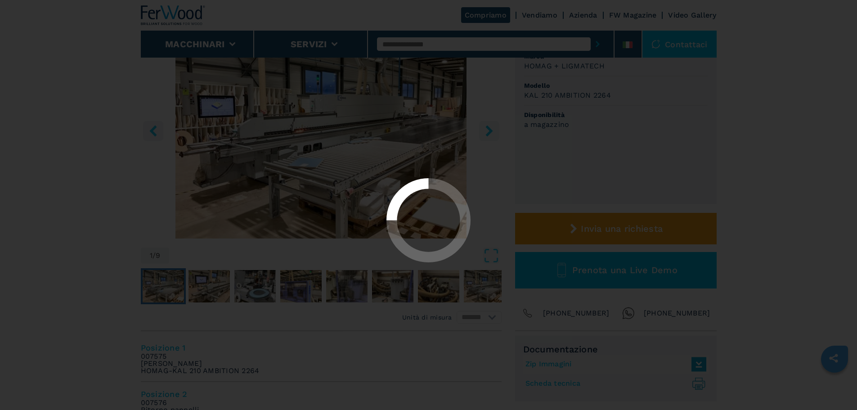
select select "**********"
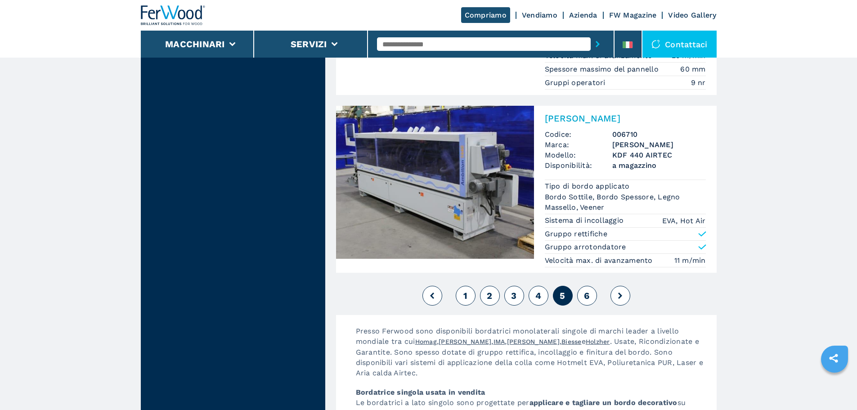
scroll to position [2308, 0]
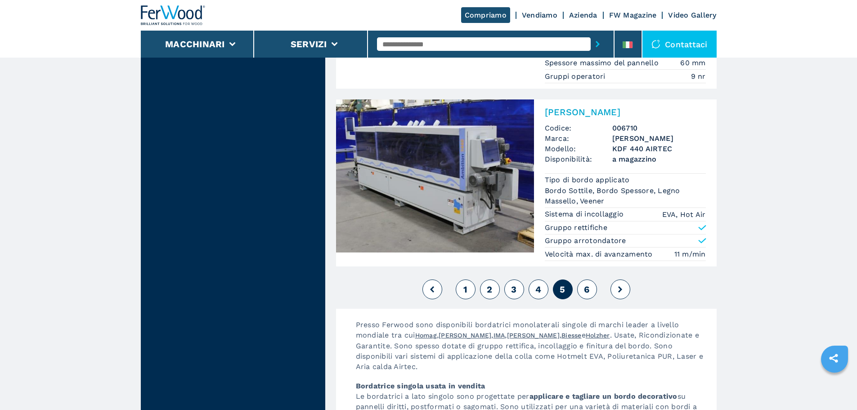
click at [583, 287] on button "6" at bounding box center [587, 289] width 20 height 20
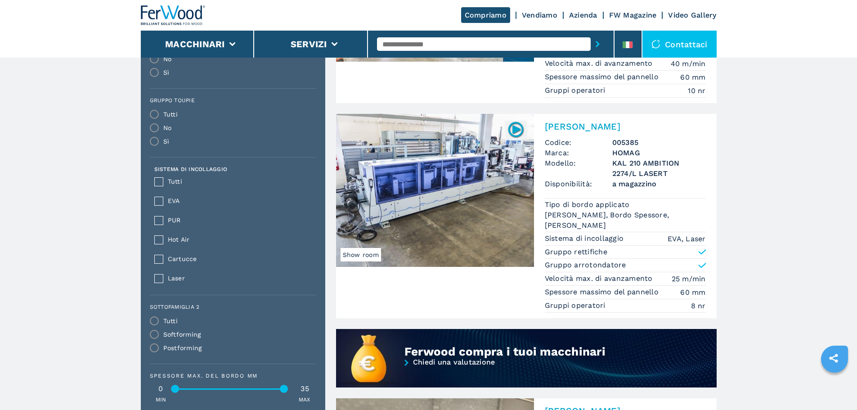
scroll to position [570, 0]
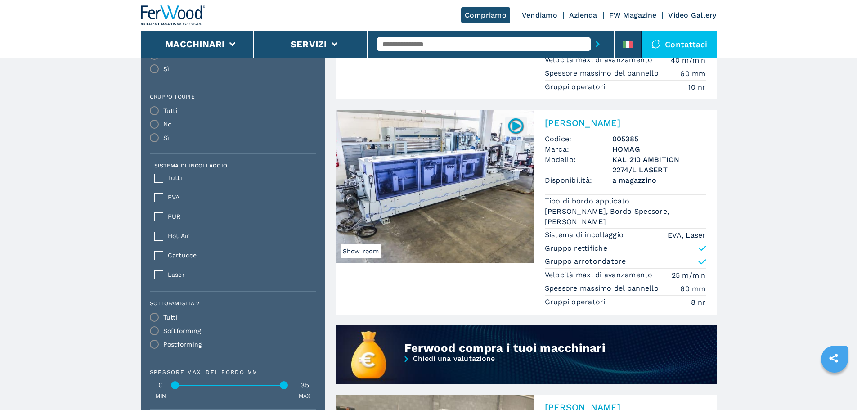
click at [458, 221] on img at bounding box center [435, 186] width 198 height 153
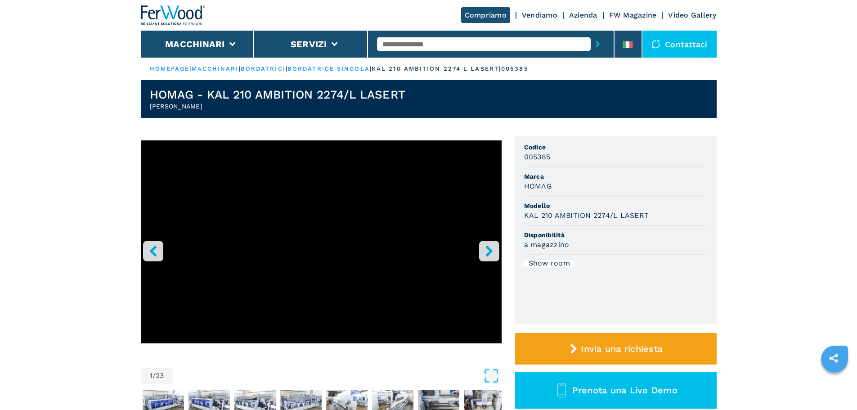
click at [483, 246] on icon "right-button" at bounding box center [488, 250] width 11 height 11
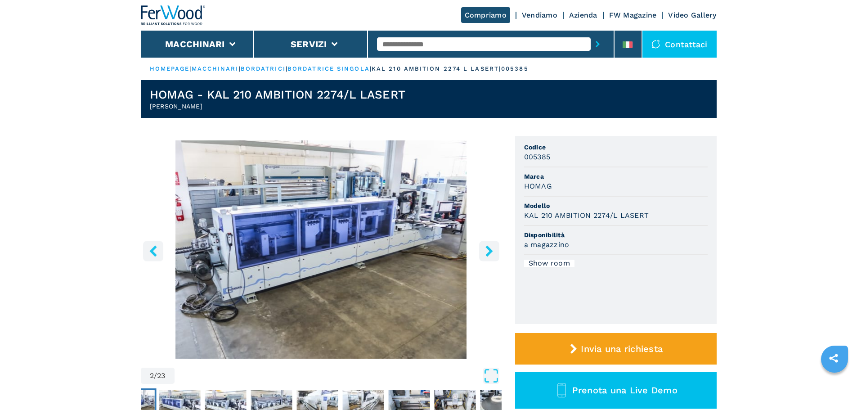
click at [483, 246] on icon "right-button" at bounding box center [488, 250] width 11 height 11
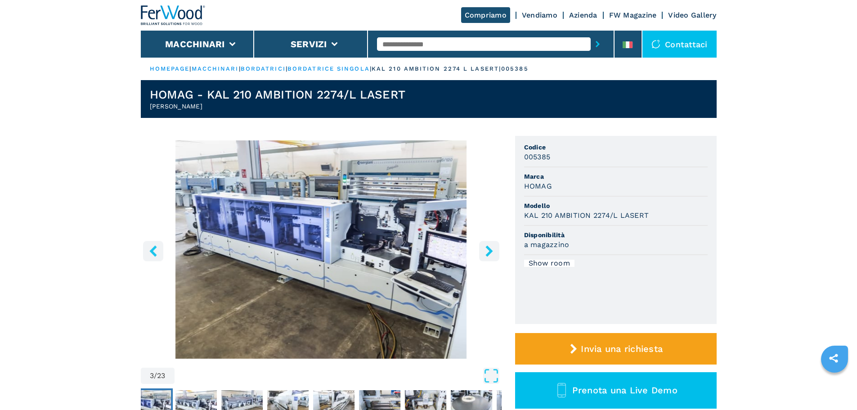
click at [483, 246] on icon "right-button" at bounding box center [488, 250] width 11 height 11
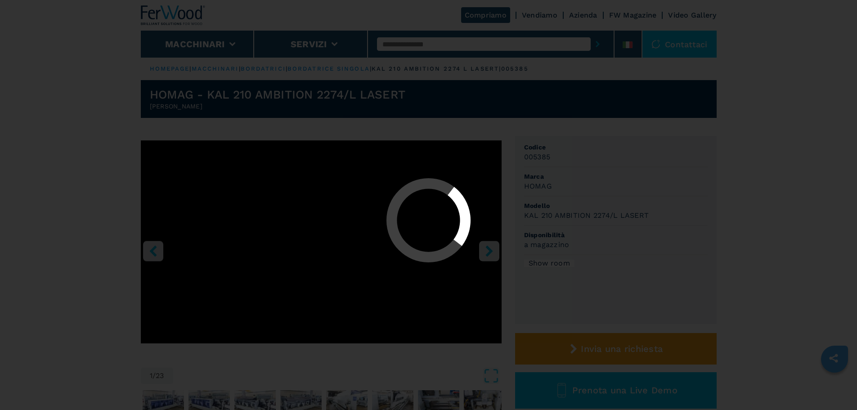
select select "**********"
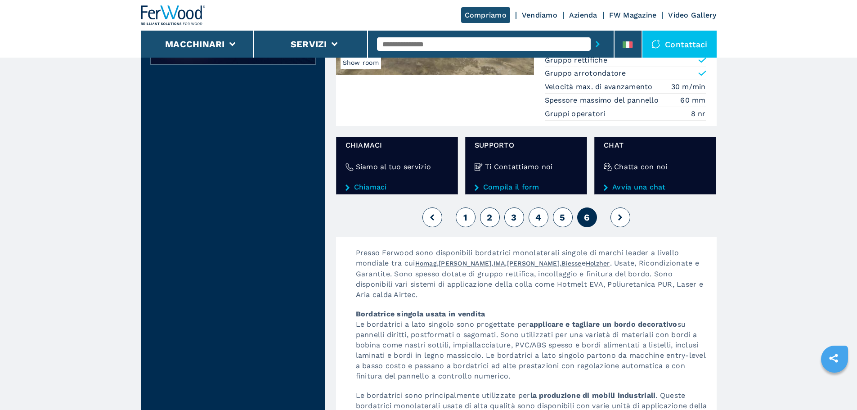
scroll to position [1183, 0]
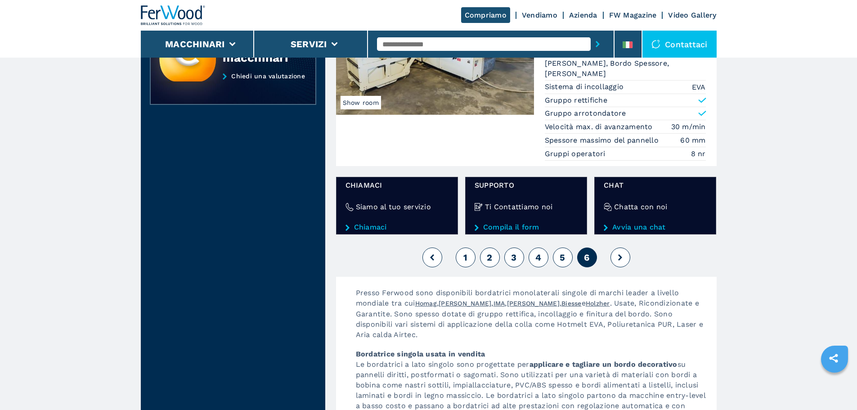
click at [619, 258] on icon at bounding box center [620, 257] width 4 height 6
click at [564, 258] on span "5" at bounding box center [561, 257] width 5 height 11
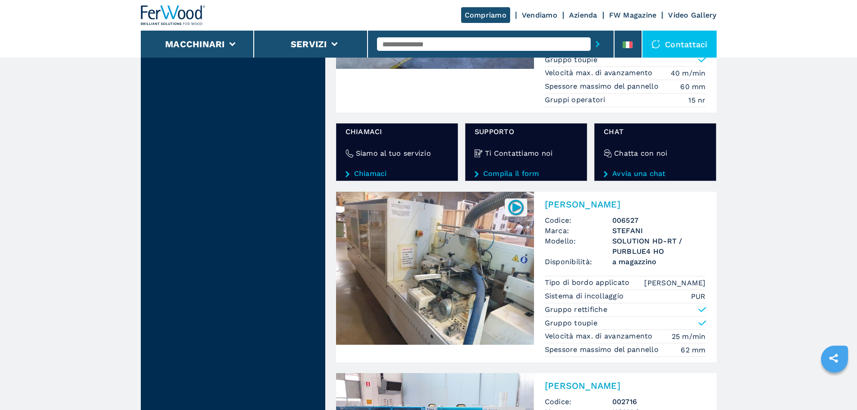
scroll to position [1649, 0]
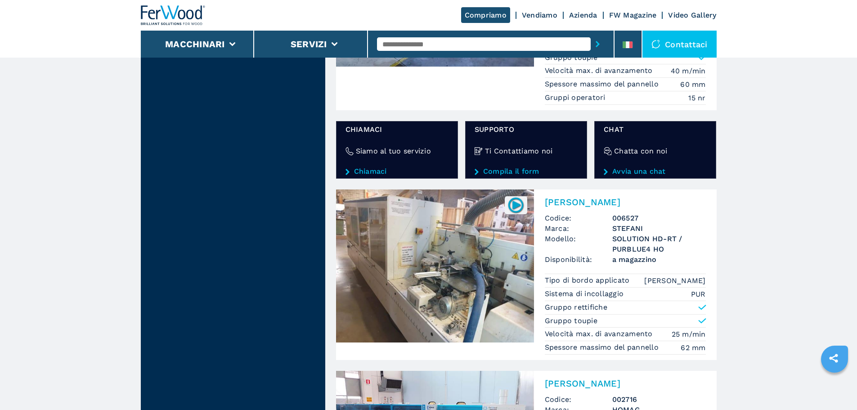
click at [400, 212] on img at bounding box center [435, 265] width 198 height 153
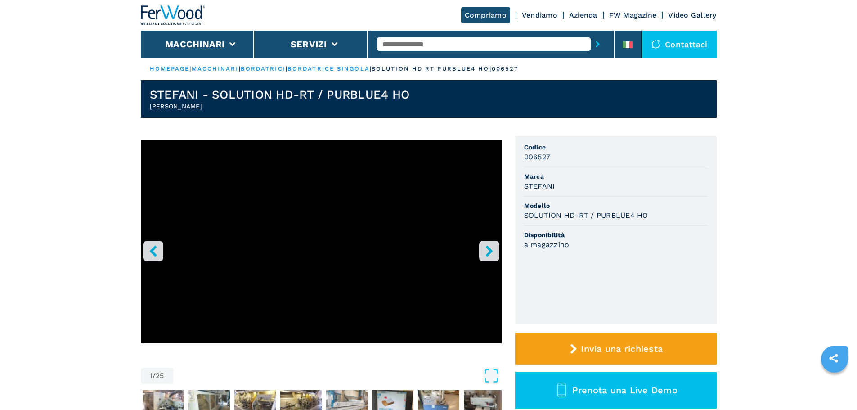
click at [490, 249] on icon "right-button" at bounding box center [488, 250] width 7 height 11
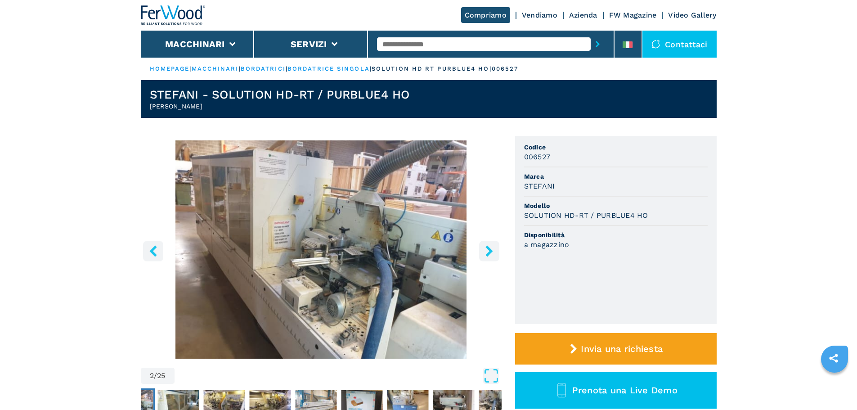
click at [490, 253] on icon "right-button" at bounding box center [488, 250] width 7 height 11
click at [491, 258] on button "right-button" at bounding box center [489, 251] width 20 height 20
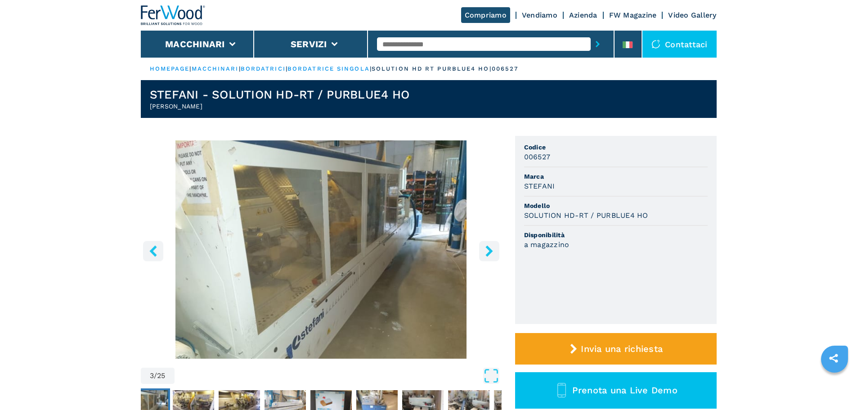
click at [490, 257] on button "right-button" at bounding box center [489, 251] width 20 height 20
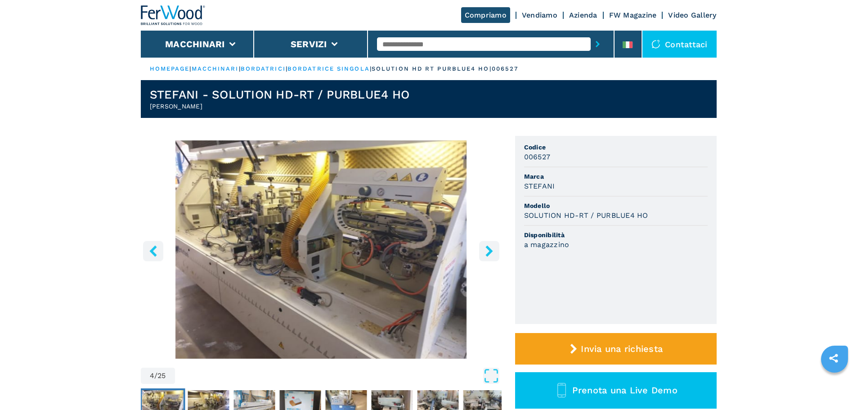
click at [490, 255] on icon "right-button" at bounding box center [488, 250] width 11 height 11
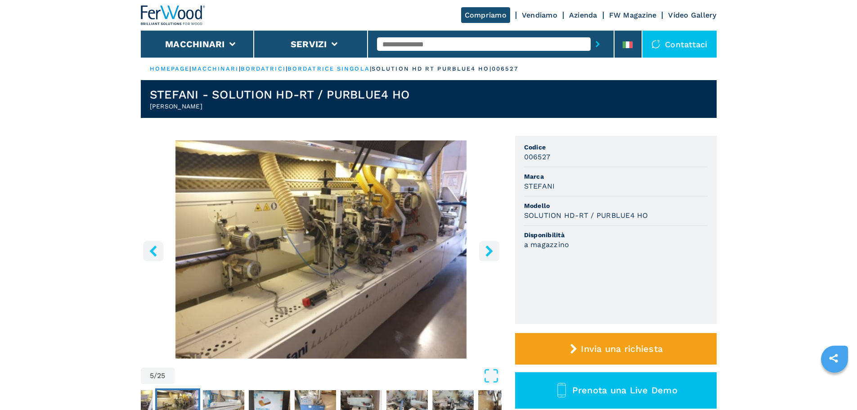
click at [490, 255] on icon "right-button" at bounding box center [488, 250] width 11 height 11
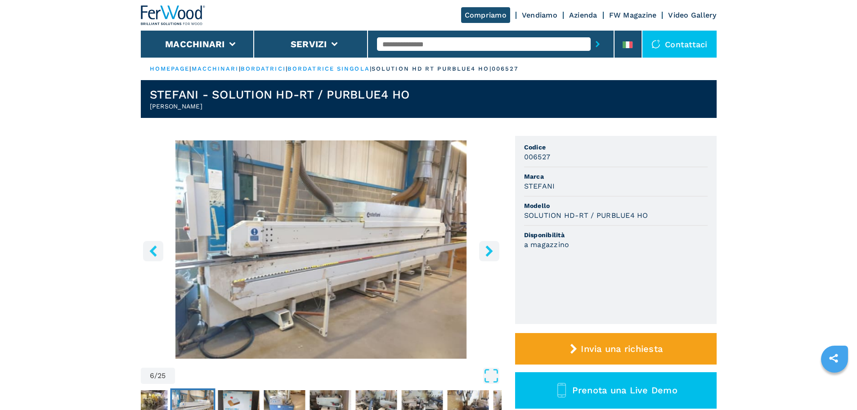
click at [490, 255] on icon "right-button" at bounding box center [488, 250] width 11 height 11
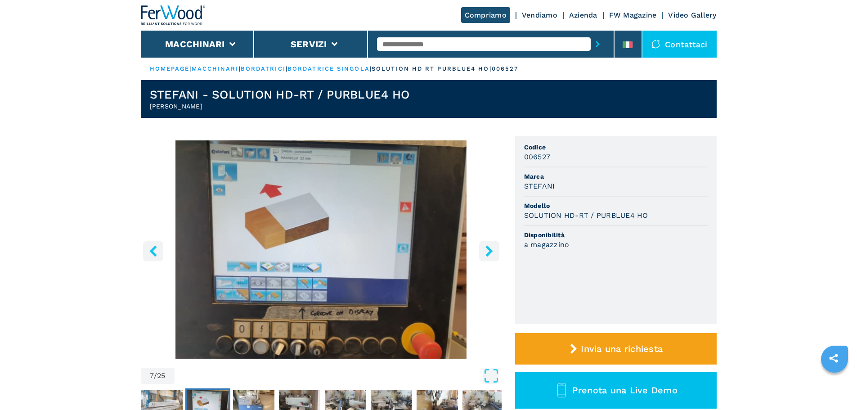
click at [490, 255] on icon "right-button" at bounding box center [488, 250] width 11 height 11
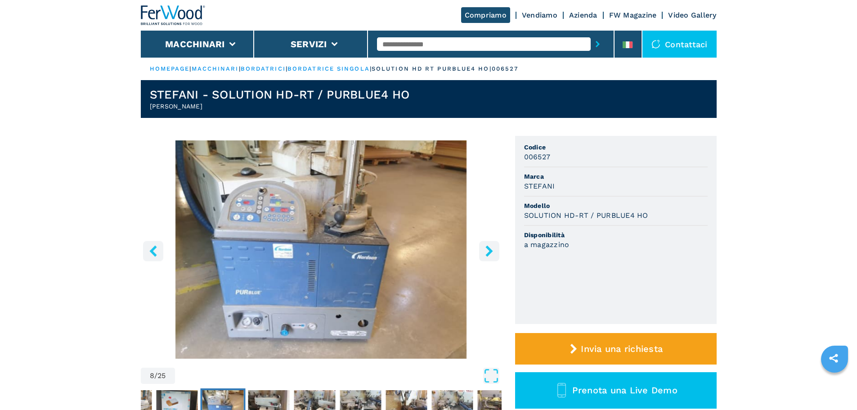
click at [492, 251] on icon "right-button" at bounding box center [488, 250] width 11 height 11
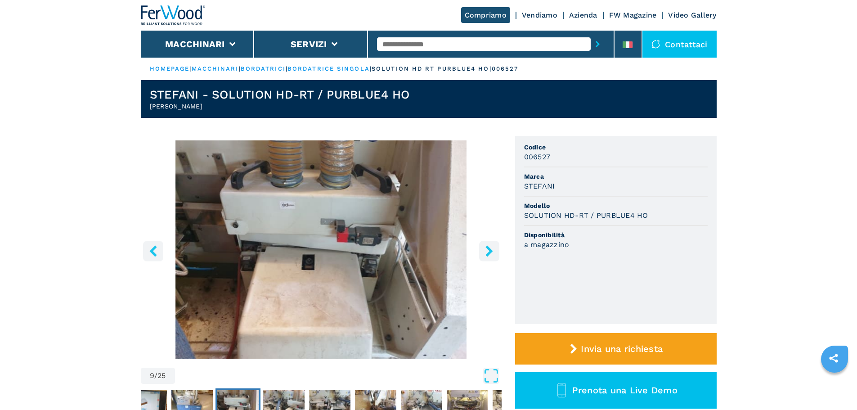
click at [492, 251] on icon "right-button" at bounding box center [488, 250] width 7 height 11
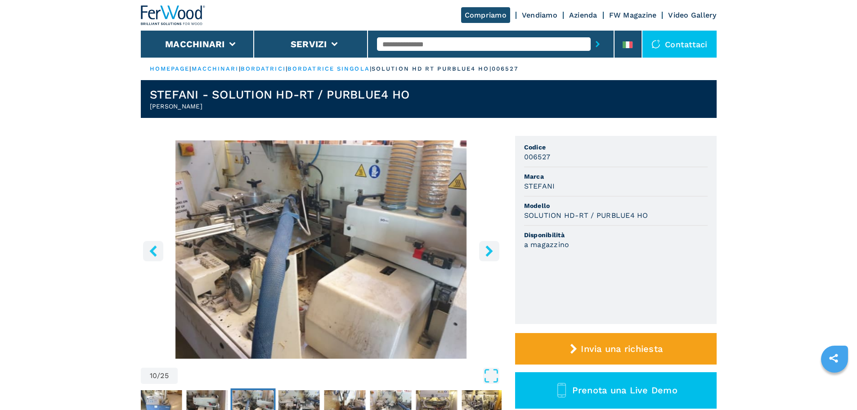
click at [492, 251] on icon "right-button" at bounding box center [488, 250] width 7 height 11
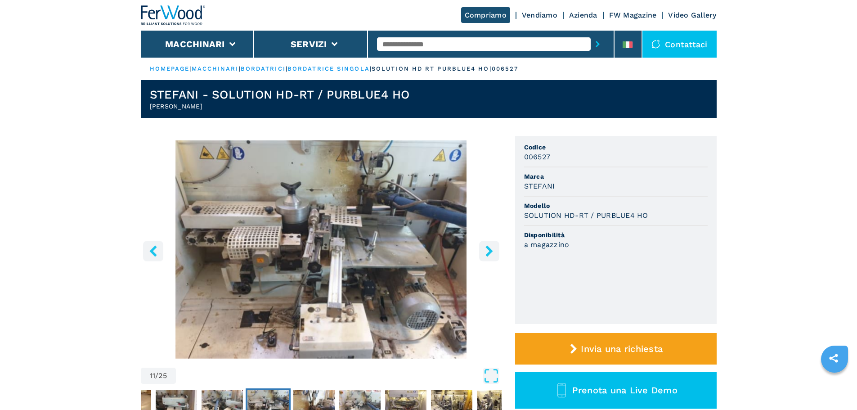
click at [492, 251] on icon "right-button" at bounding box center [488, 250] width 7 height 11
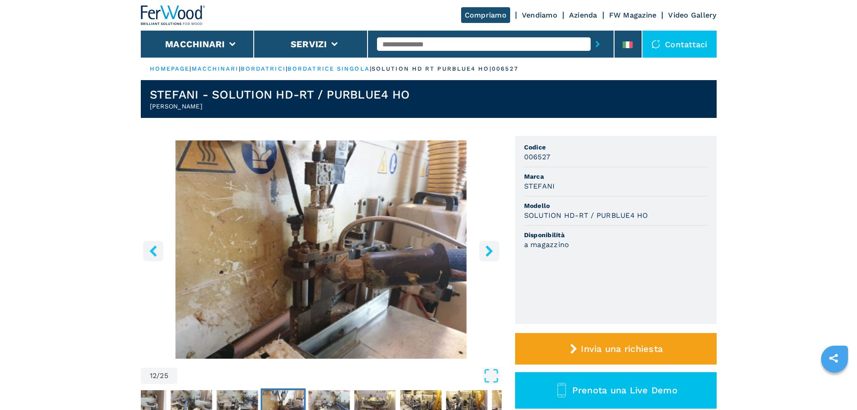
click at [492, 251] on icon "right-button" at bounding box center [488, 250] width 7 height 11
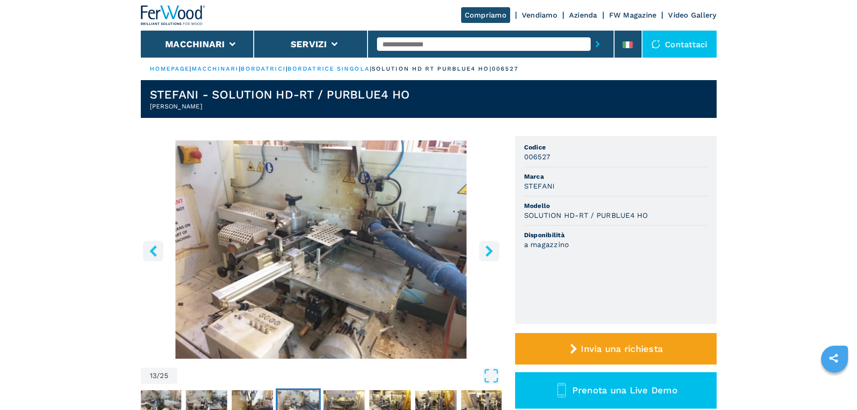
click at [492, 251] on icon "right-button" at bounding box center [488, 250] width 7 height 11
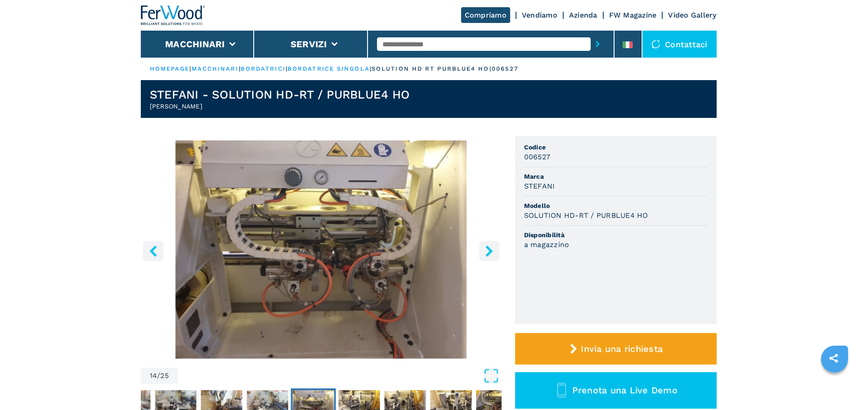
click at [492, 251] on icon "right-button" at bounding box center [488, 250] width 7 height 11
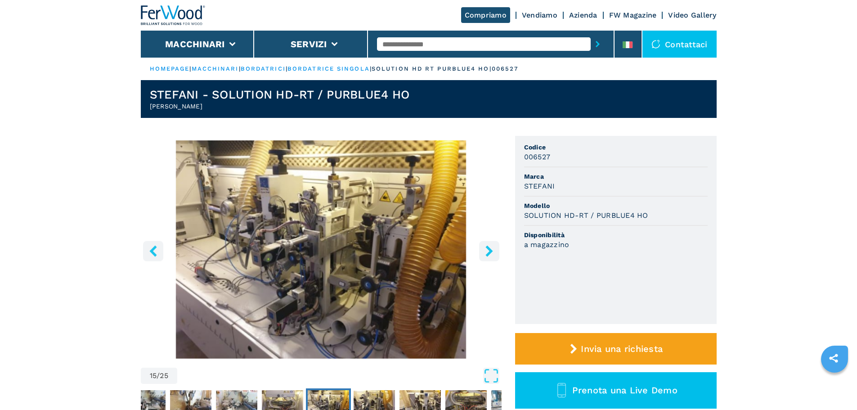
click at [492, 251] on icon "right-button" at bounding box center [488, 250] width 7 height 11
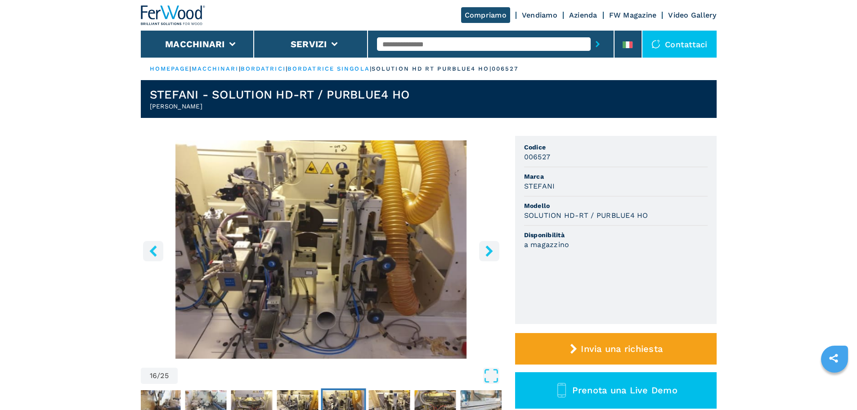
click at [490, 253] on icon "right-button" at bounding box center [488, 250] width 7 height 11
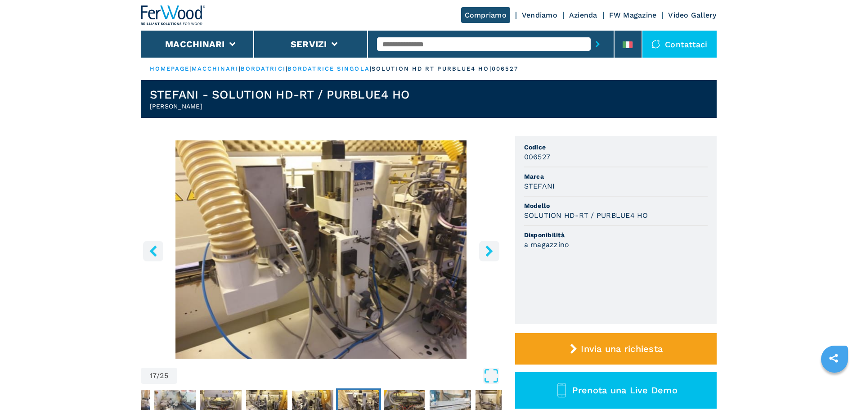
click at [490, 253] on icon "right-button" at bounding box center [488, 250] width 7 height 11
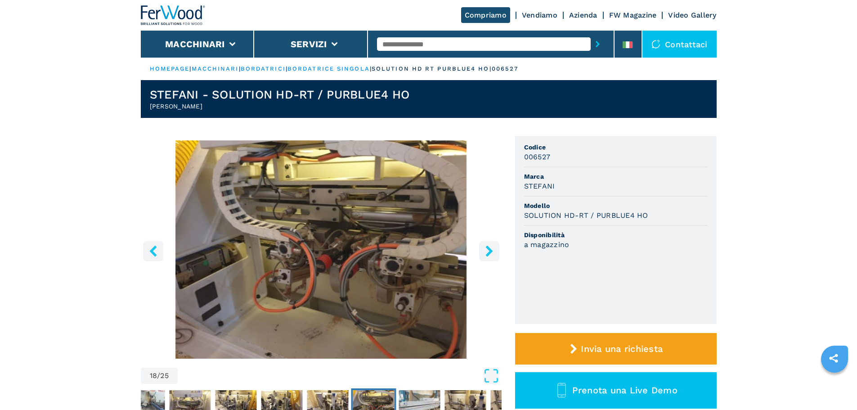
click at [490, 253] on icon "right-button" at bounding box center [488, 250] width 7 height 11
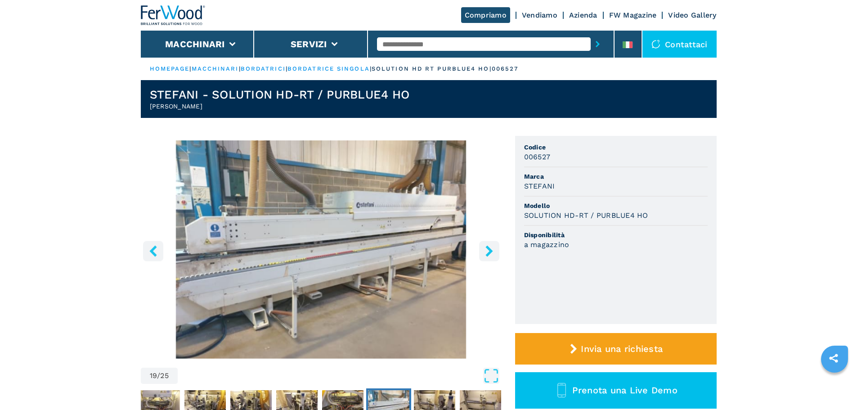
click at [490, 253] on icon "right-button" at bounding box center [488, 250] width 7 height 11
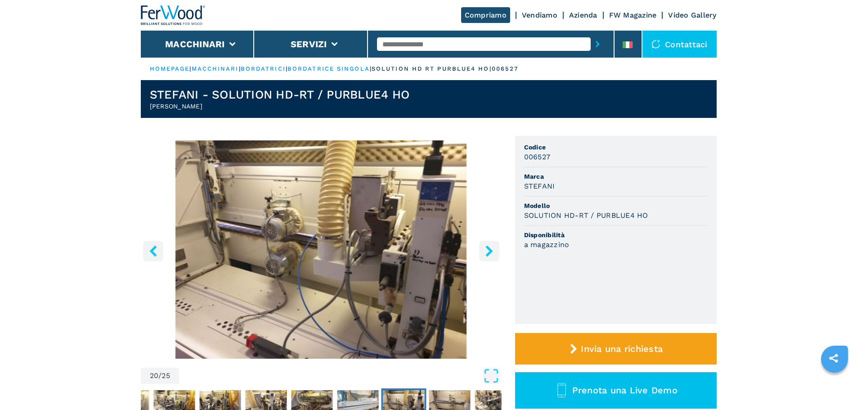
click at [490, 253] on icon "right-button" at bounding box center [488, 250] width 7 height 11
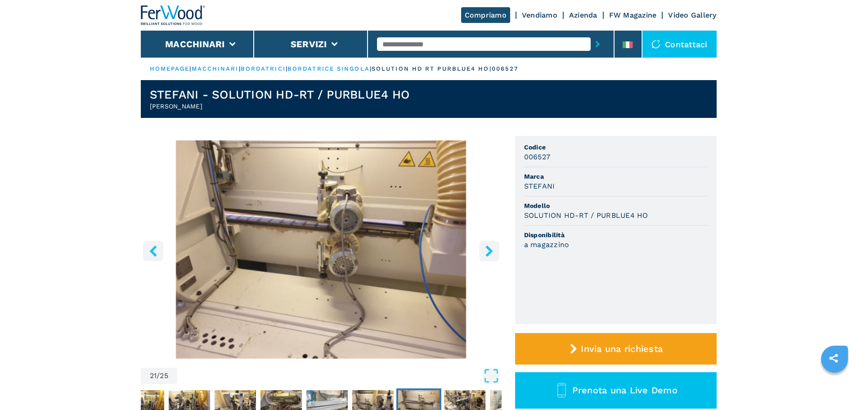
click at [490, 253] on icon "right-button" at bounding box center [488, 250] width 7 height 11
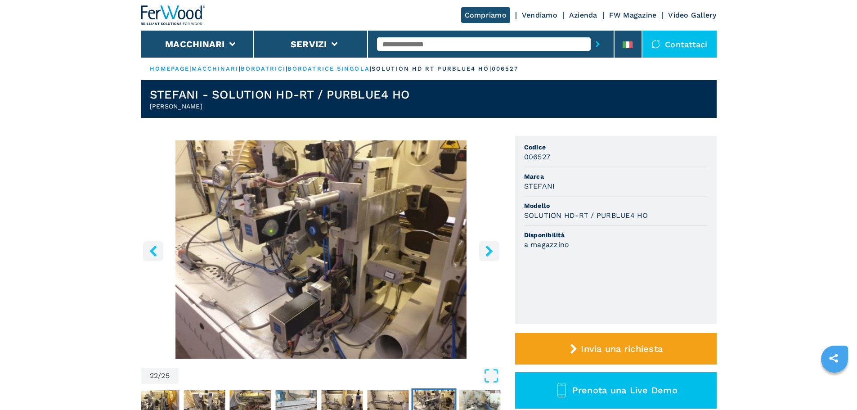
click at [490, 253] on icon "right-button" at bounding box center [488, 250] width 7 height 11
